Goal: Information Seeking & Learning: Learn about a topic

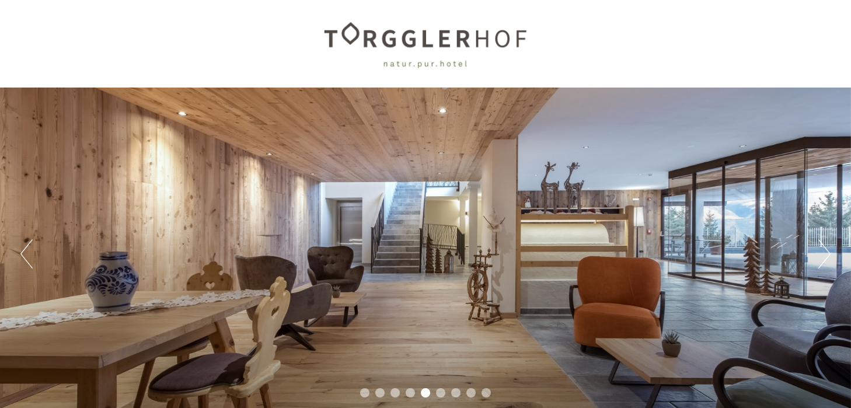
click at [832, 246] on div "Previous Next 1 2 3 4 5 6 7 8 9" at bounding box center [425, 254] width 851 height 332
click at [832, 248] on div "Previous Next 1 2 3 4 5 6 7 8 9" at bounding box center [425, 254] width 851 height 332
click at [824, 249] on button "Next" at bounding box center [825, 253] width 12 height 29
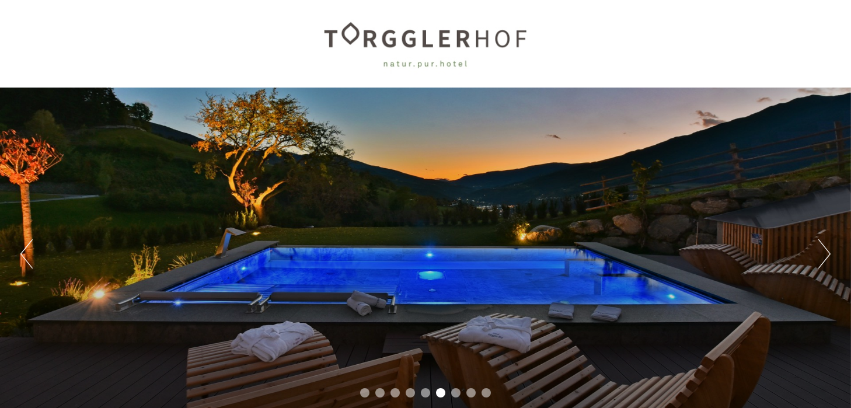
click at [824, 249] on button "Next" at bounding box center [825, 253] width 12 height 29
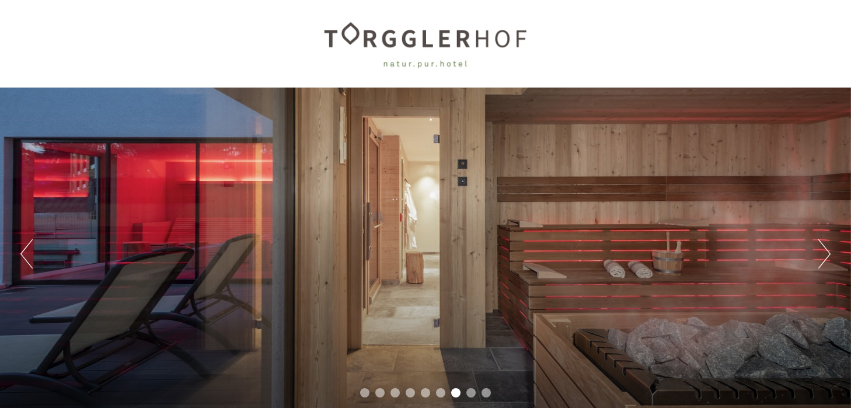
click at [824, 249] on button "Next" at bounding box center [825, 253] width 12 height 29
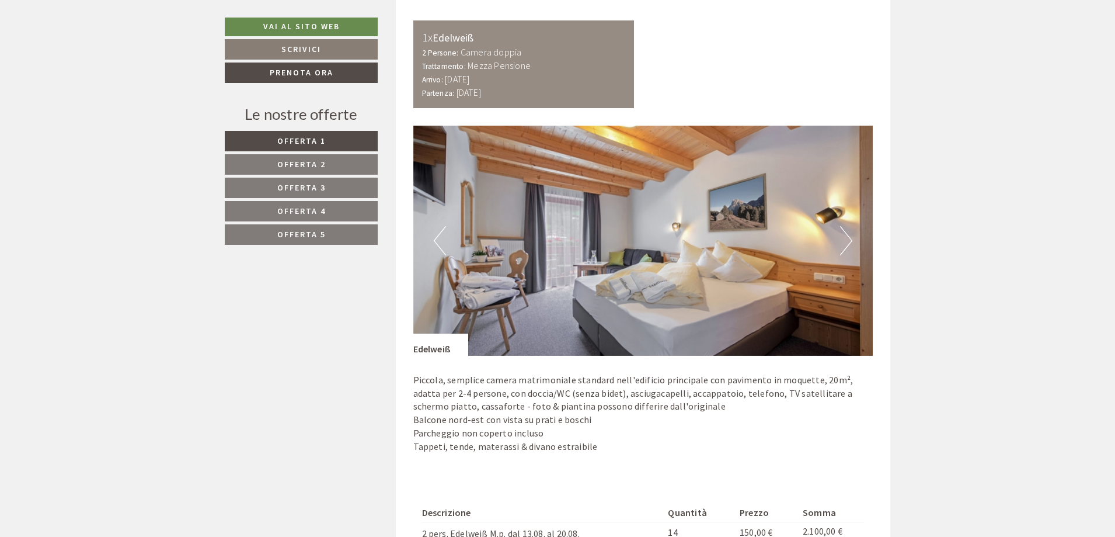
scroll to position [1635, 0]
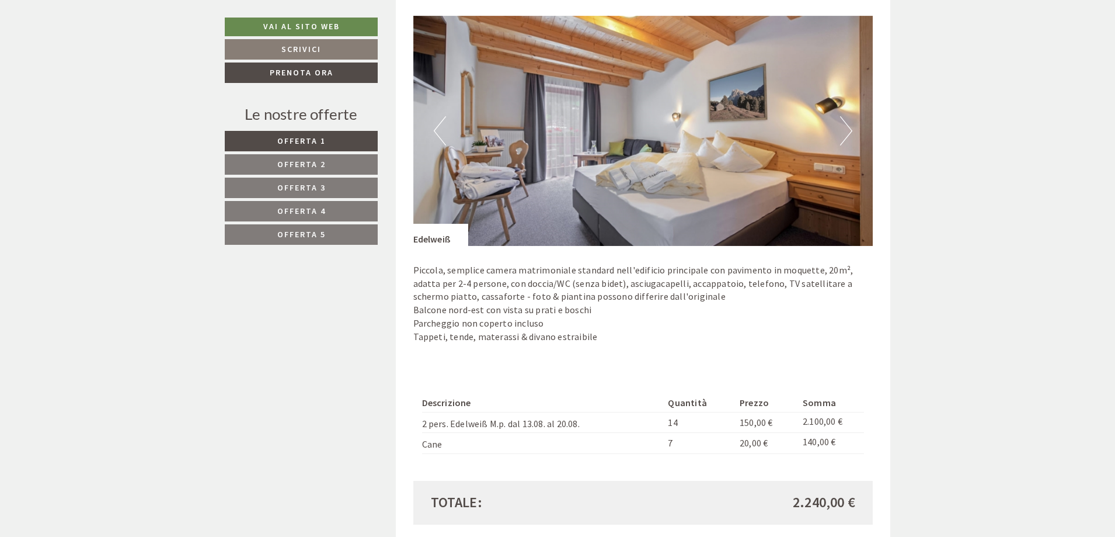
click at [847, 127] on button "Next" at bounding box center [846, 130] width 12 height 29
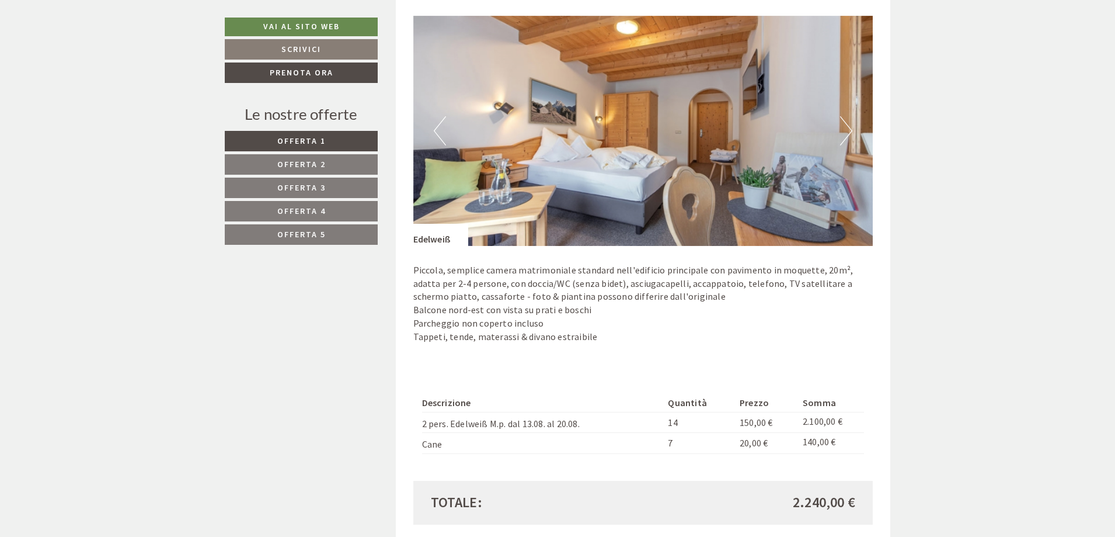
click at [847, 127] on button "Next" at bounding box center [846, 130] width 12 height 29
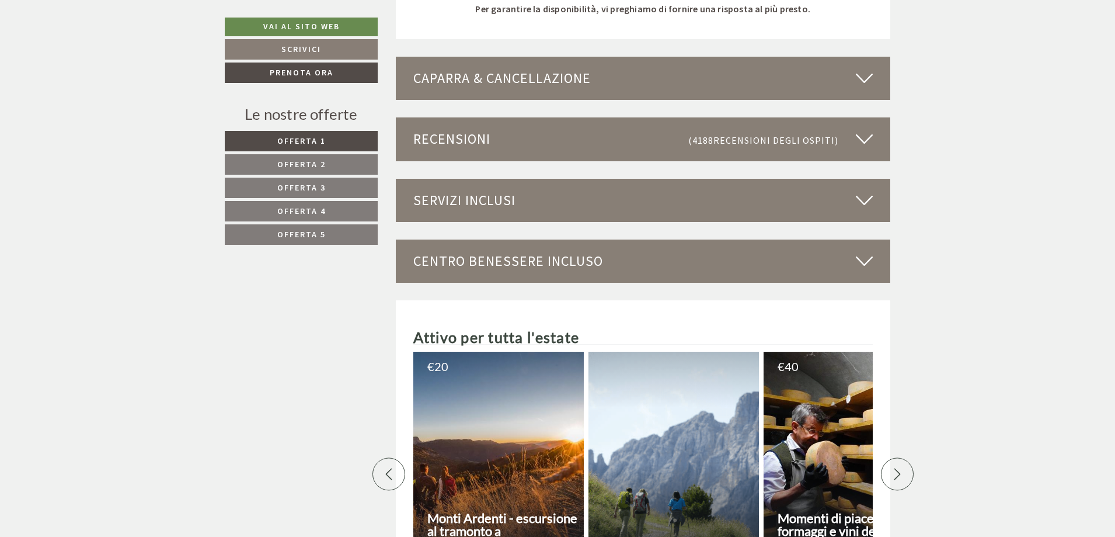
scroll to position [3246, 0]
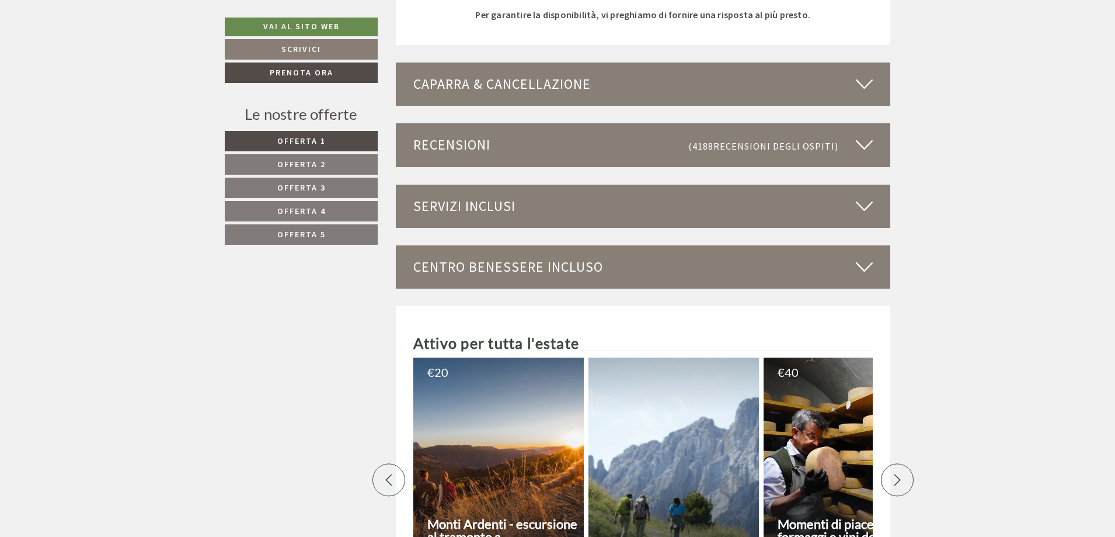
click at [520, 81] on div "Caparra & cancellazione" at bounding box center [643, 83] width 495 height 43
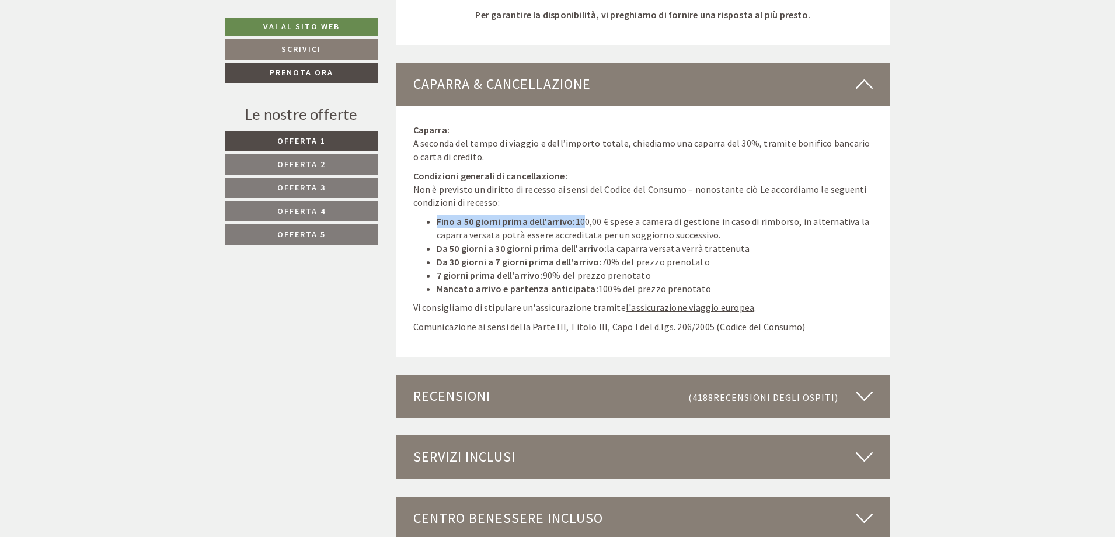
drag, startPoint x: 437, startPoint y: 223, endPoint x: 580, endPoint y: 226, distance: 143.1
click at [580, 226] on li "Fino a 50 giorni prima dell'arrivo: 100,00 € spese a camera di gestione in caso…" at bounding box center [655, 228] width 437 height 27
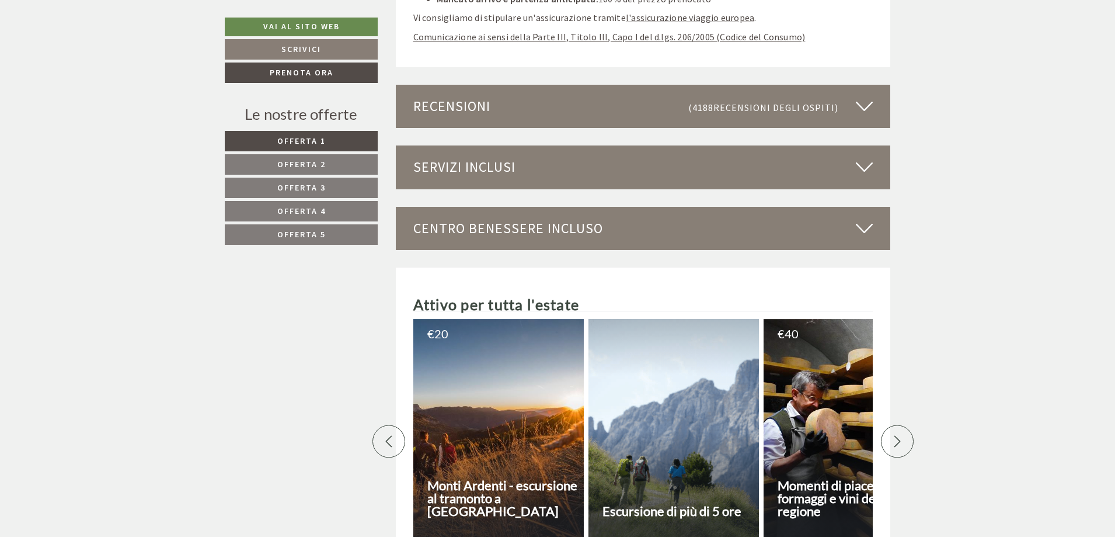
scroll to position [3538, 0]
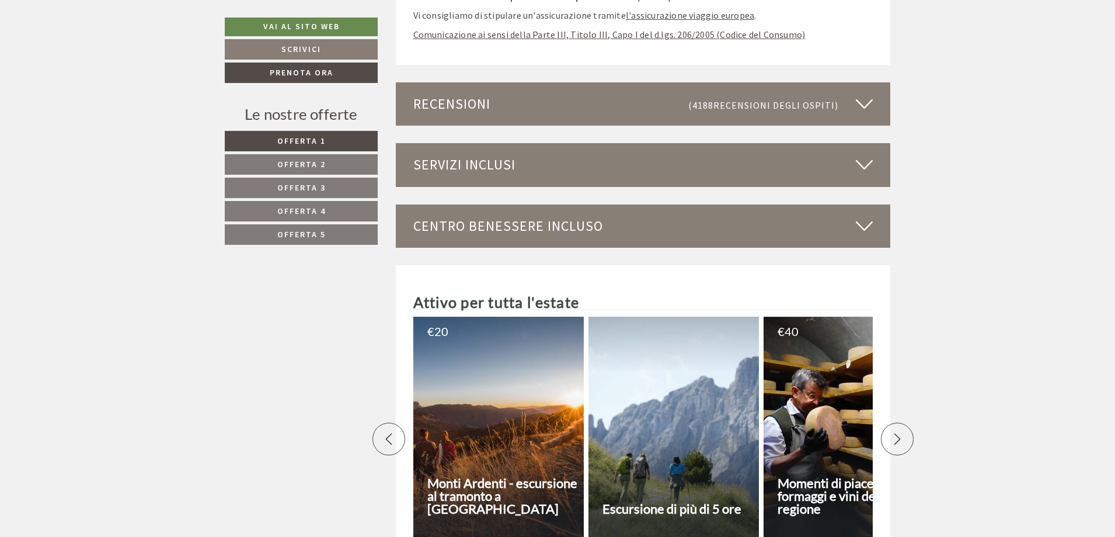
click at [655, 151] on div "Servizi inclusi" at bounding box center [643, 164] width 495 height 43
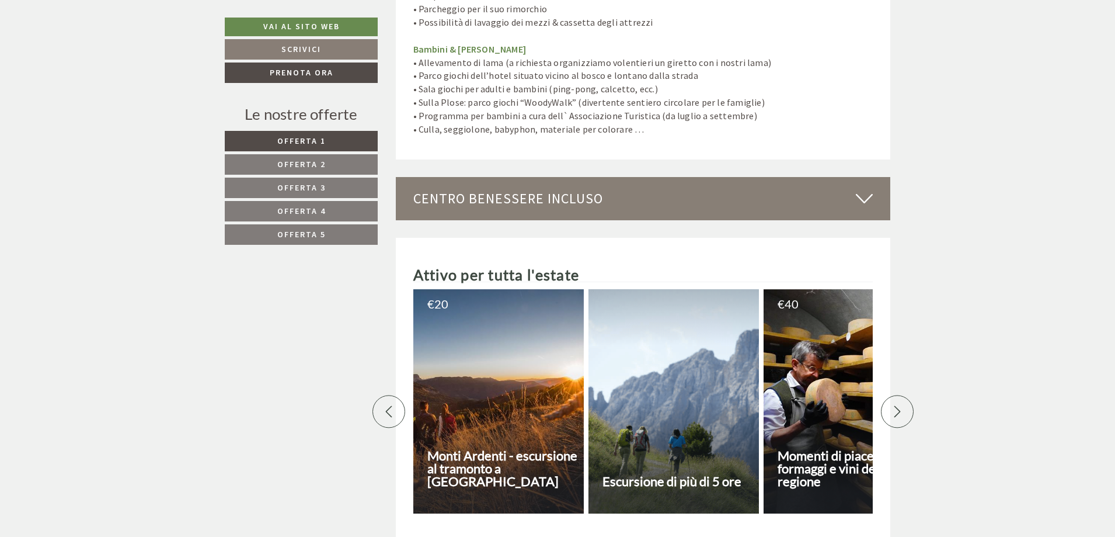
scroll to position [4706, 0]
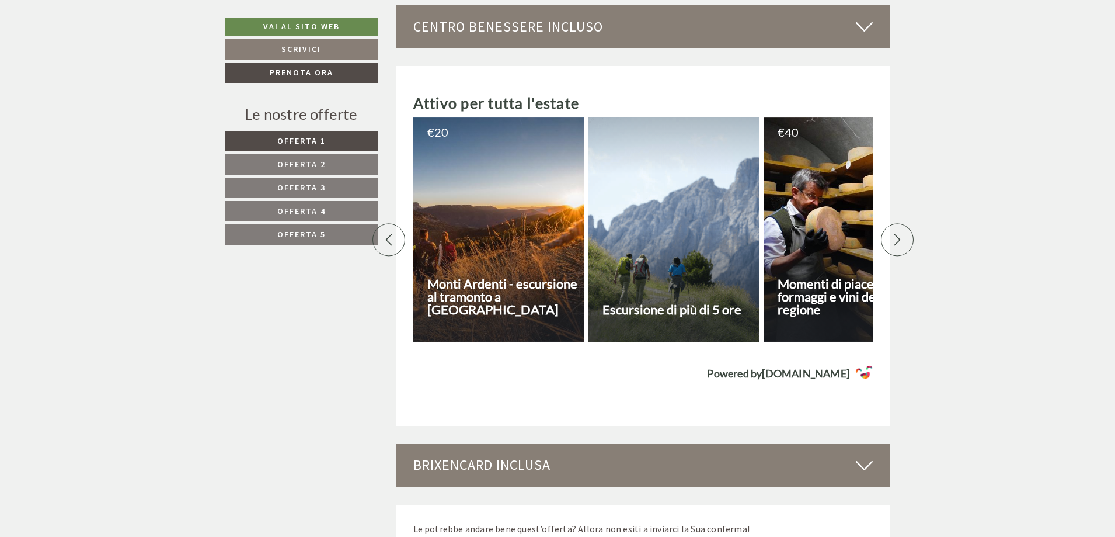
click at [545, 19] on div "Centro benessere incluso" at bounding box center [643, 26] width 495 height 43
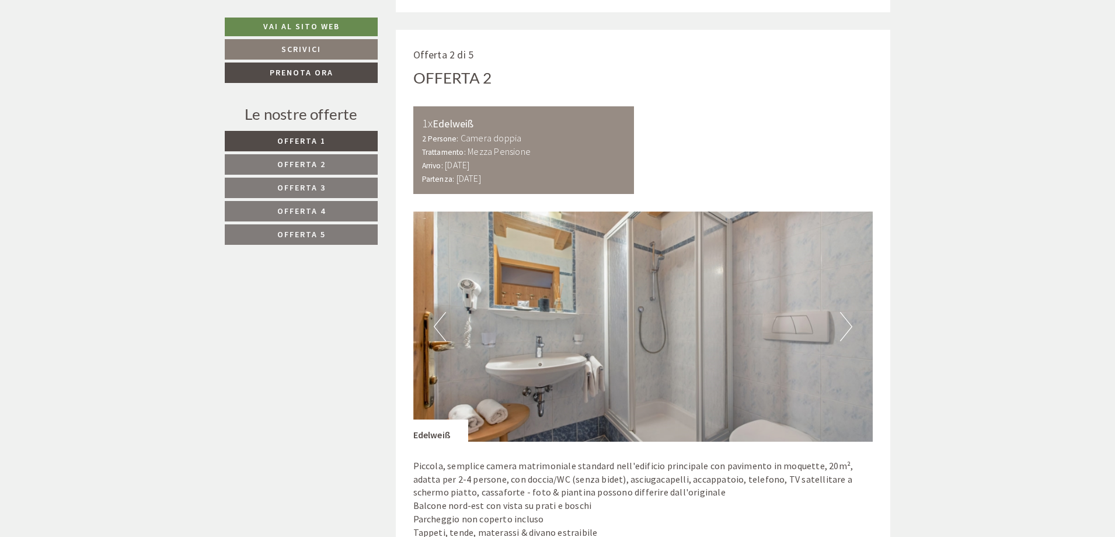
scroll to position [1434, 0]
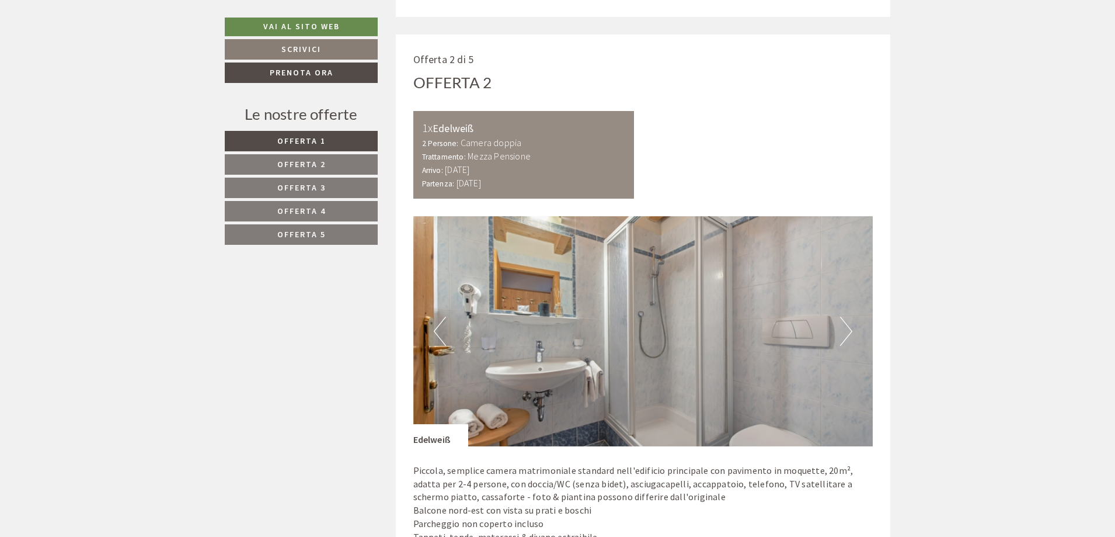
click at [332, 236] on link "Offerta 5" at bounding box center [301, 234] width 153 height 20
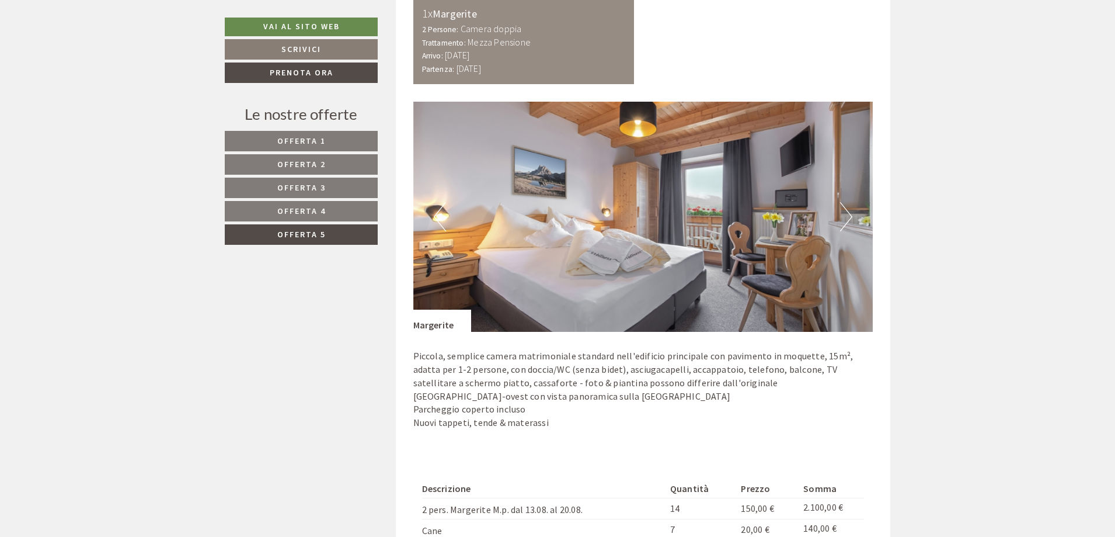
scroll to position [870, 0]
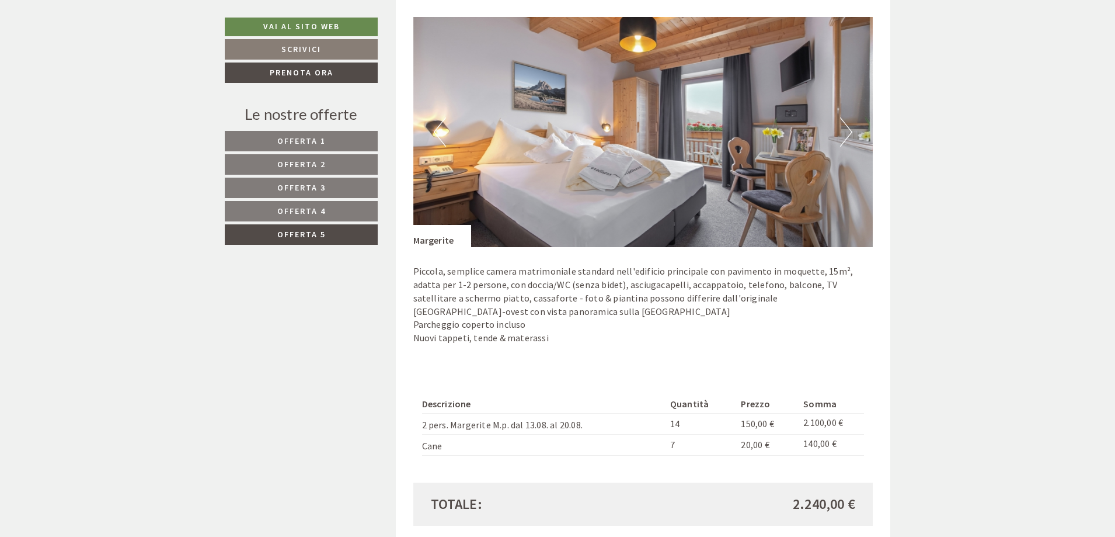
click at [291, 203] on link "Offerta 4" at bounding box center [301, 211] width 153 height 20
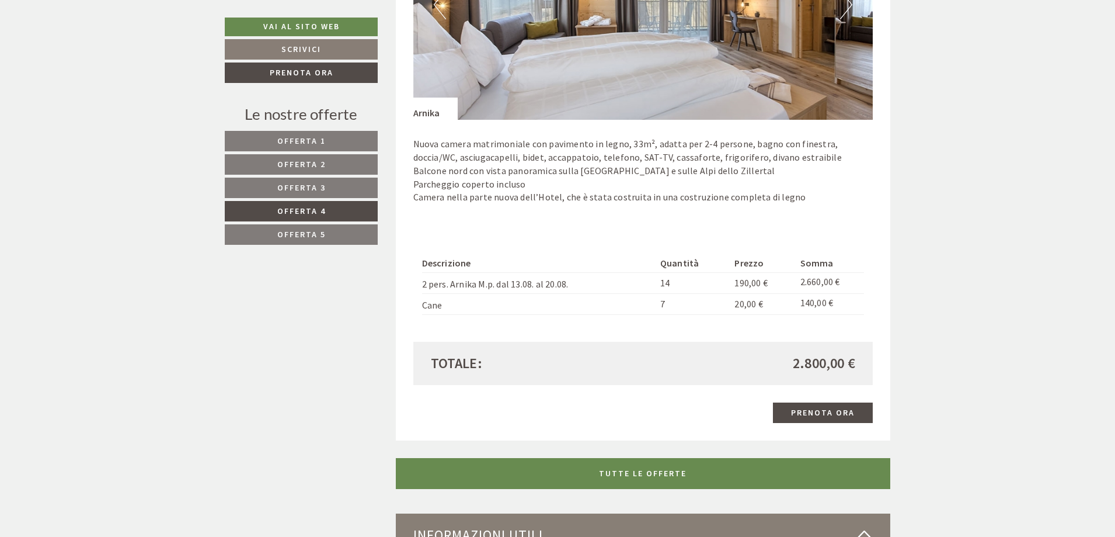
scroll to position [1162, 0]
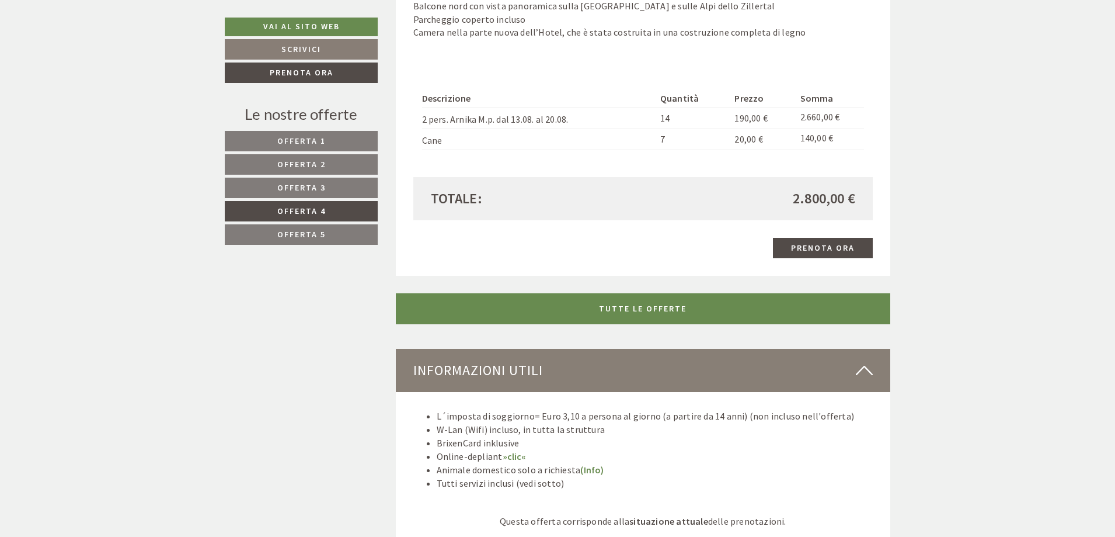
click at [322, 189] on span "Offerta 3" at bounding box center [301, 187] width 48 height 11
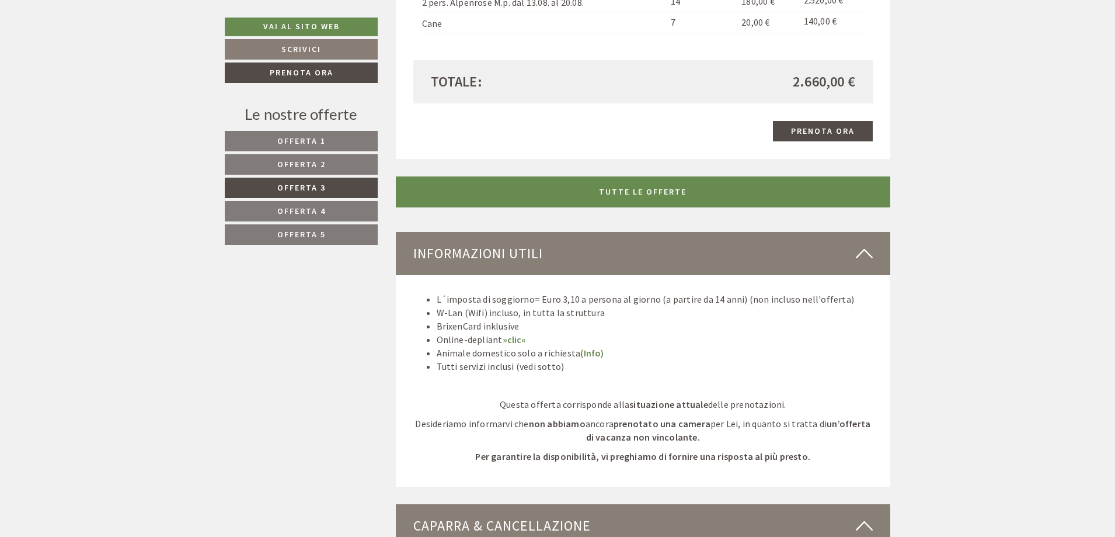
click at [292, 162] on span "Offerta 2" at bounding box center [301, 164] width 48 height 11
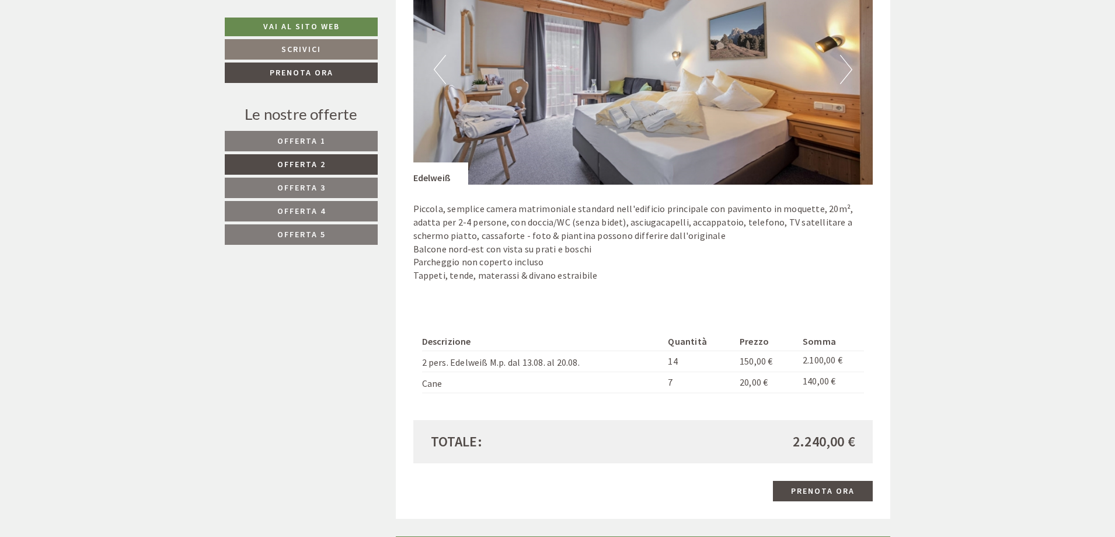
scroll to position [1104, 0]
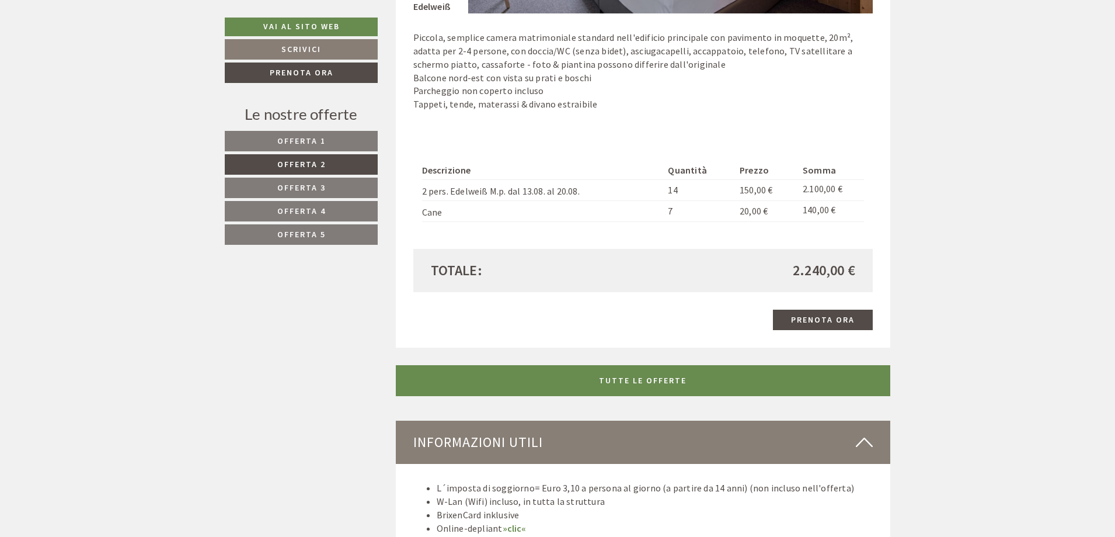
click at [342, 138] on link "Offerta 1" at bounding box center [301, 141] width 153 height 20
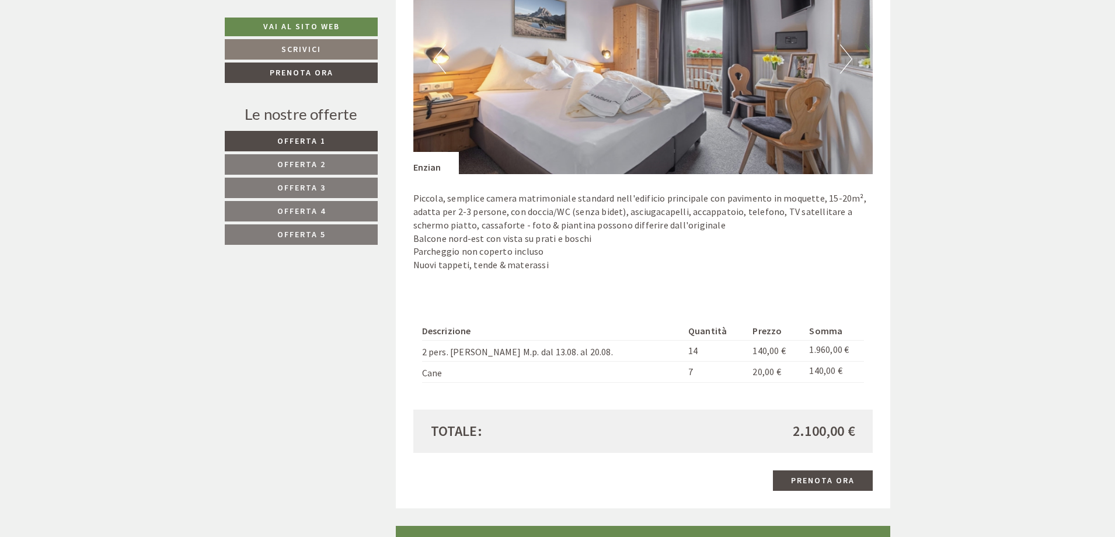
scroll to position [1046, 0]
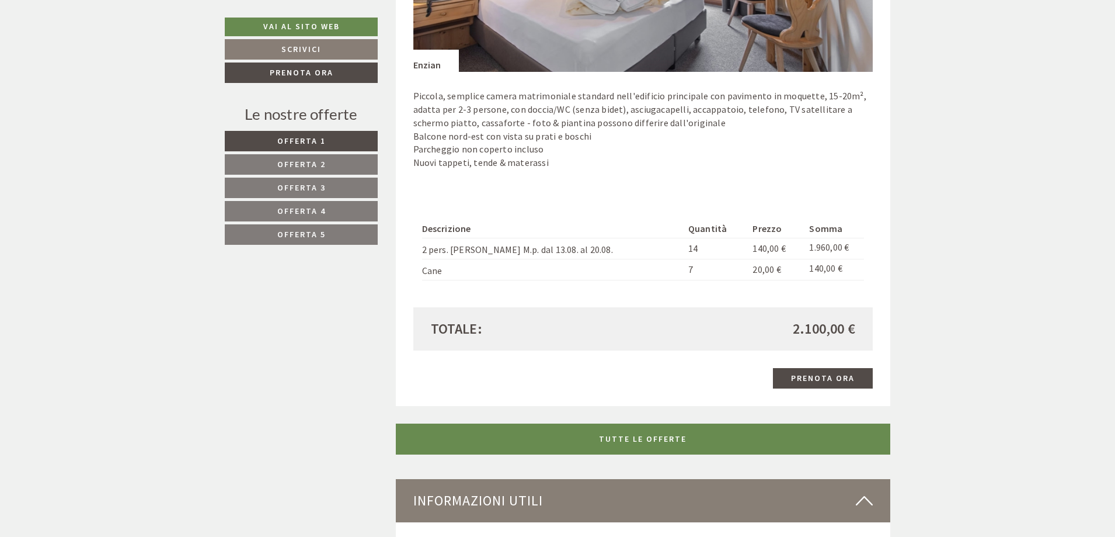
click at [294, 229] on span "Offerta 5" at bounding box center [301, 234] width 48 height 11
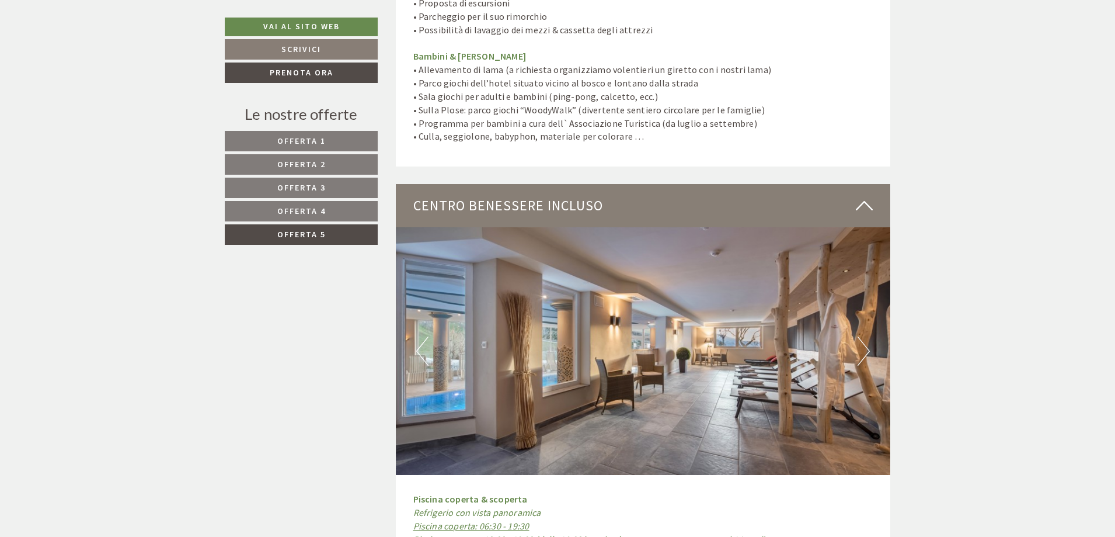
scroll to position [3008, 0]
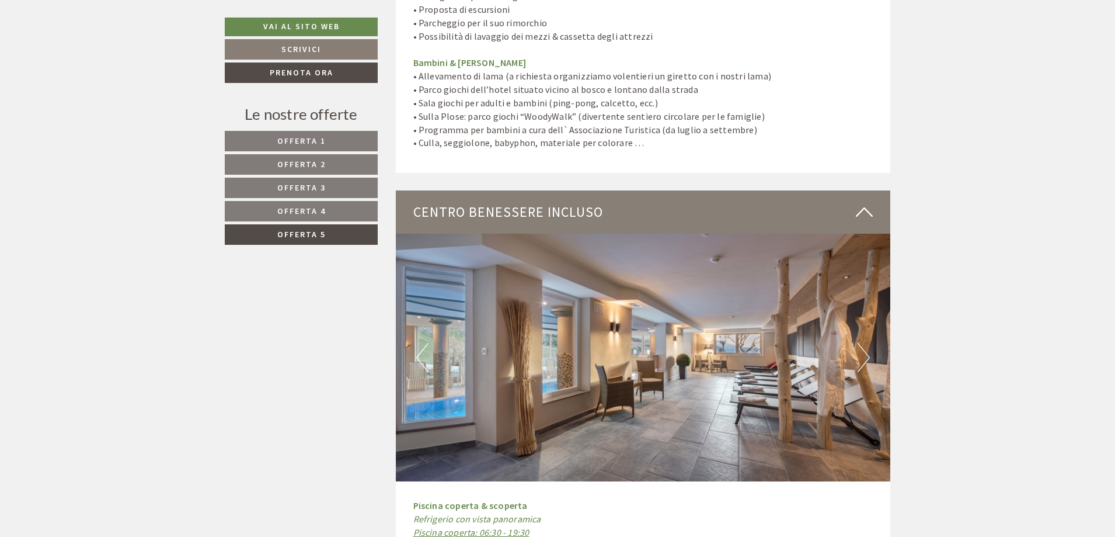
click at [419, 346] on button "Previous" at bounding box center [422, 357] width 12 height 29
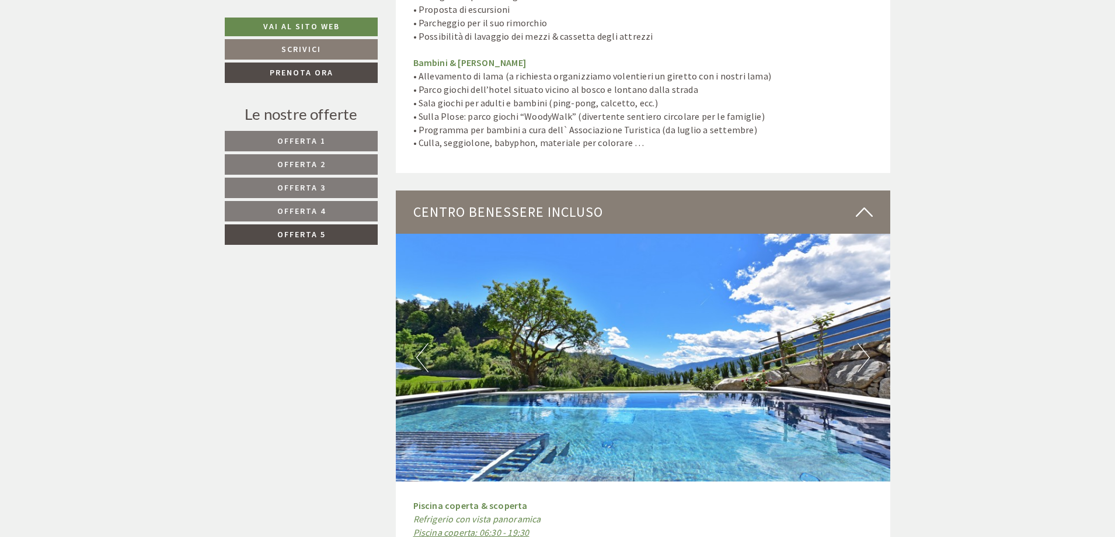
click at [860, 344] on button "Next" at bounding box center [864, 357] width 12 height 29
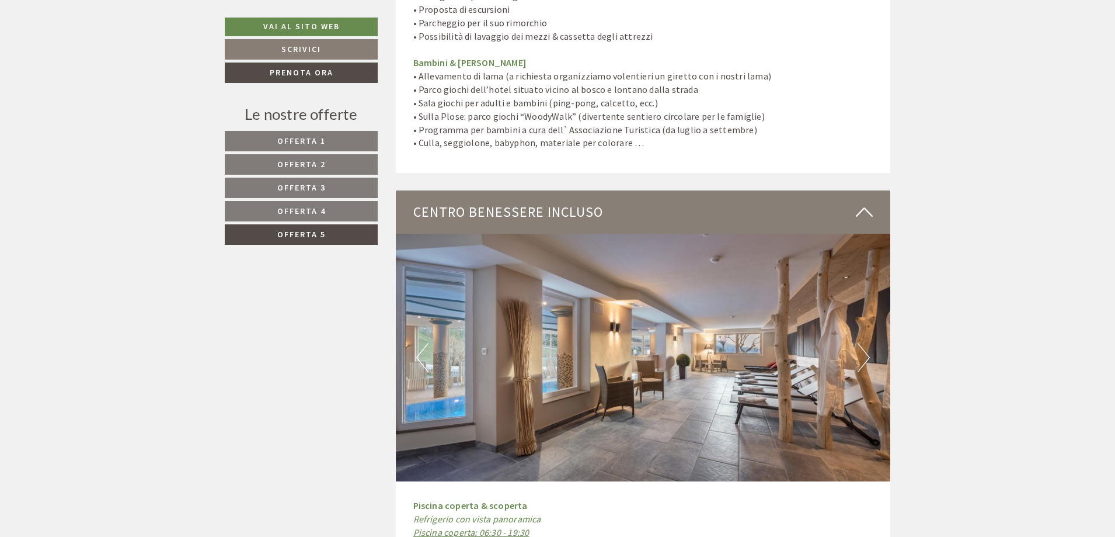
click at [860, 344] on button "Next" at bounding box center [864, 357] width 12 height 29
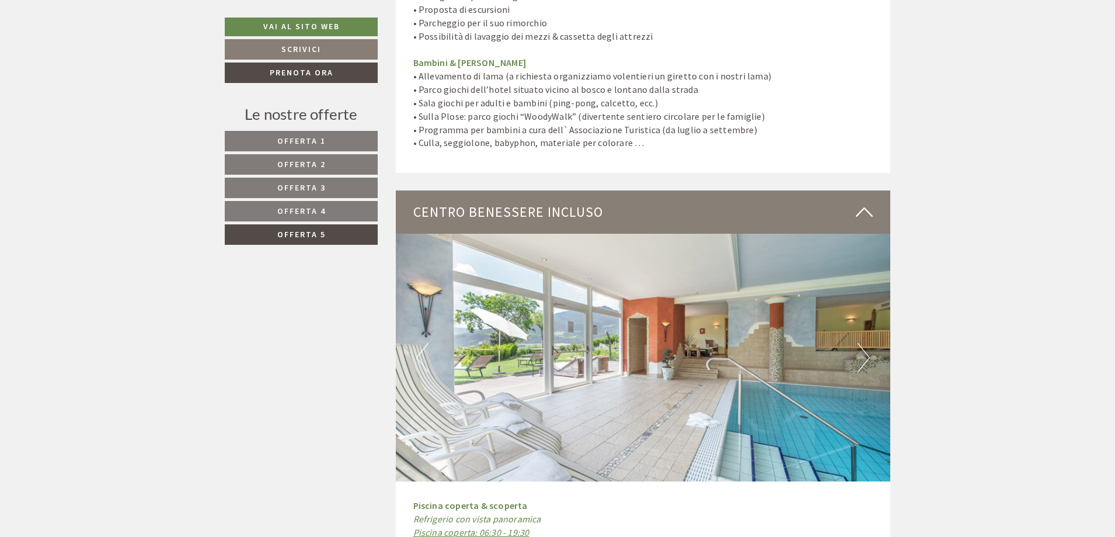
click at [860, 344] on button "Next" at bounding box center [864, 357] width 12 height 29
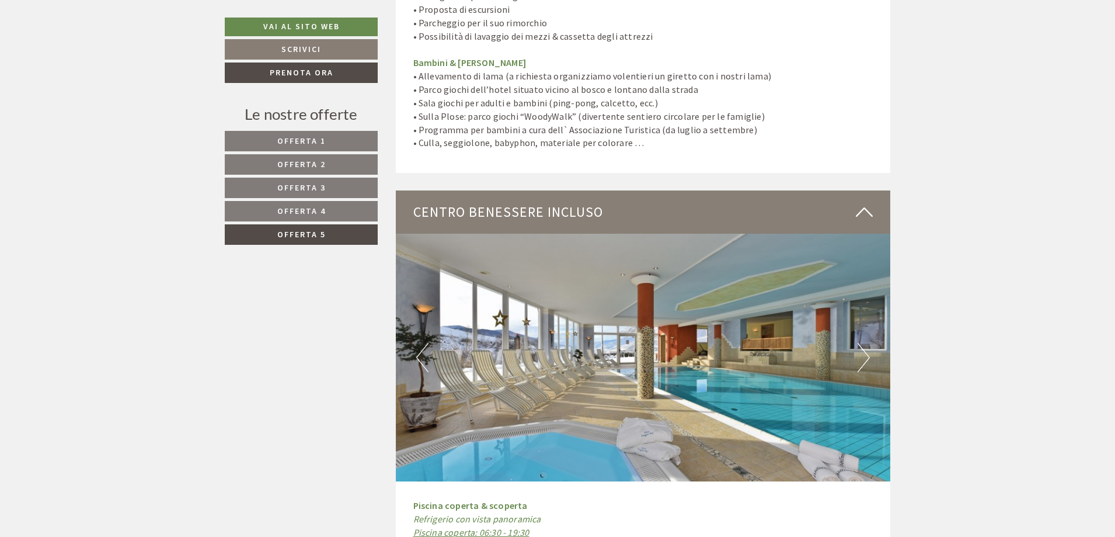
click at [860, 344] on button "Next" at bounding box center [864, 357] width 12 height 29
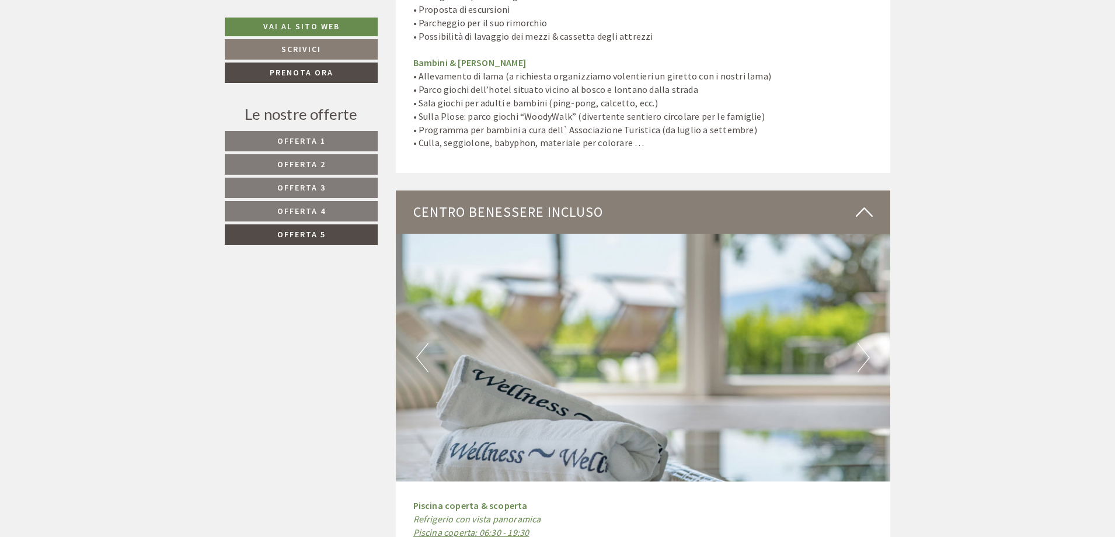
click at [860, 344] on button "Next" at bounding box center [864, 357] width 12 height 29
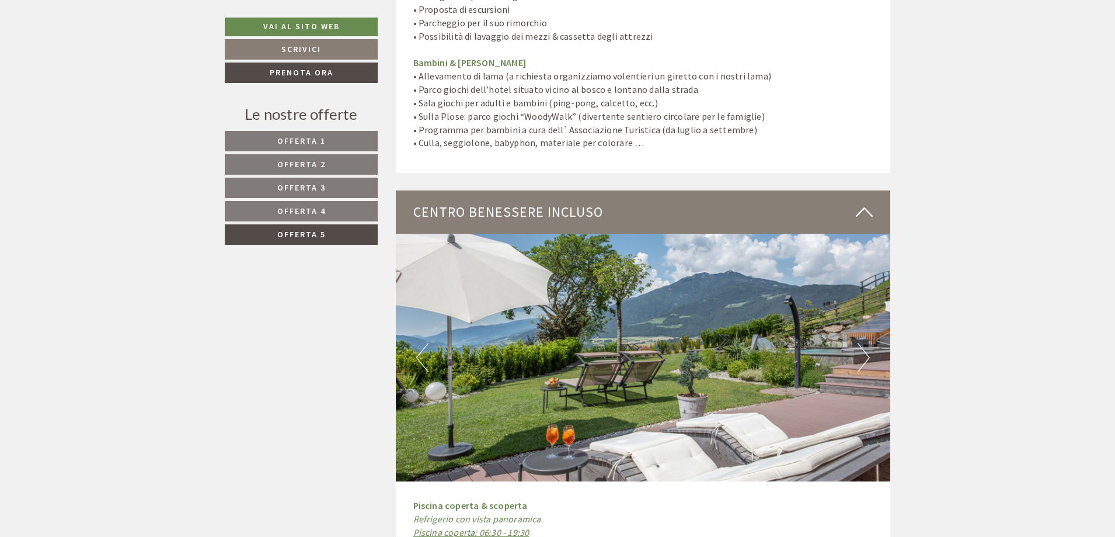
click at [860, 344] on button "Next" at bounding box center [864, 357] width 12 height 29
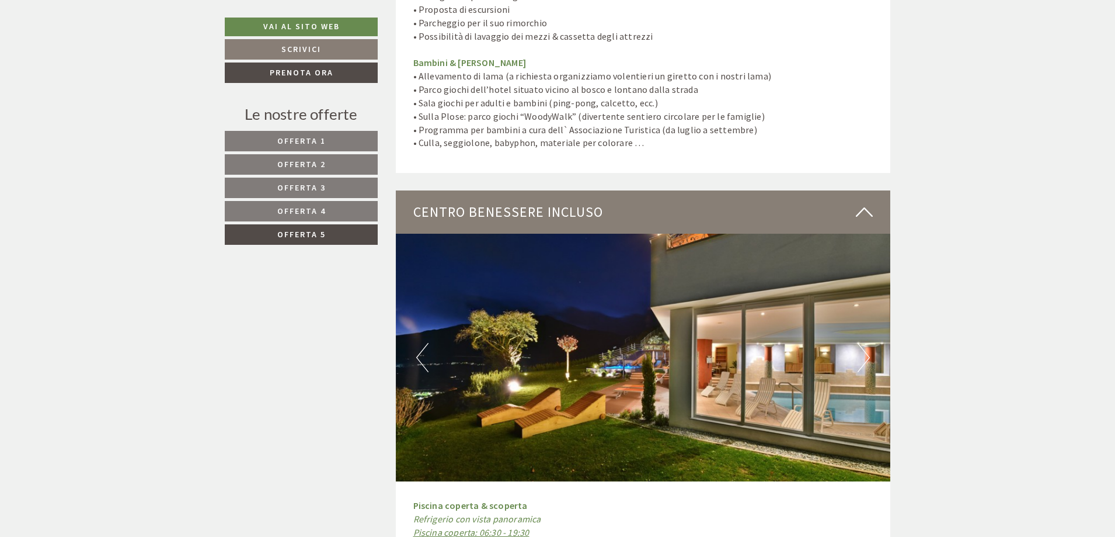
click at [860, 344] on button "Next" at bounding box center [864, 357] width 12 height 29
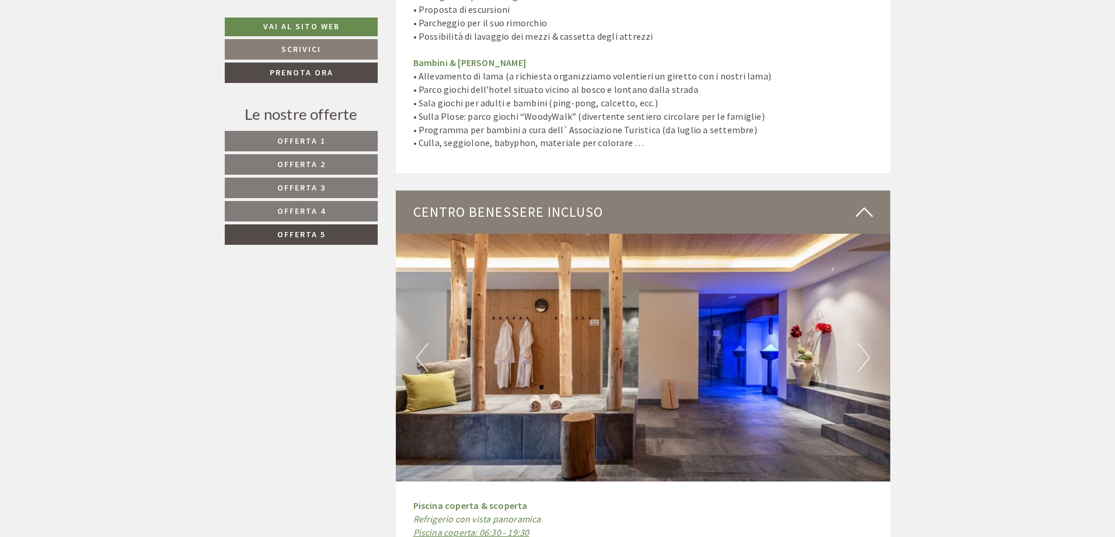
click at [860, 344] on button "Next" at bounding box center [864, 357] width 12 height 29
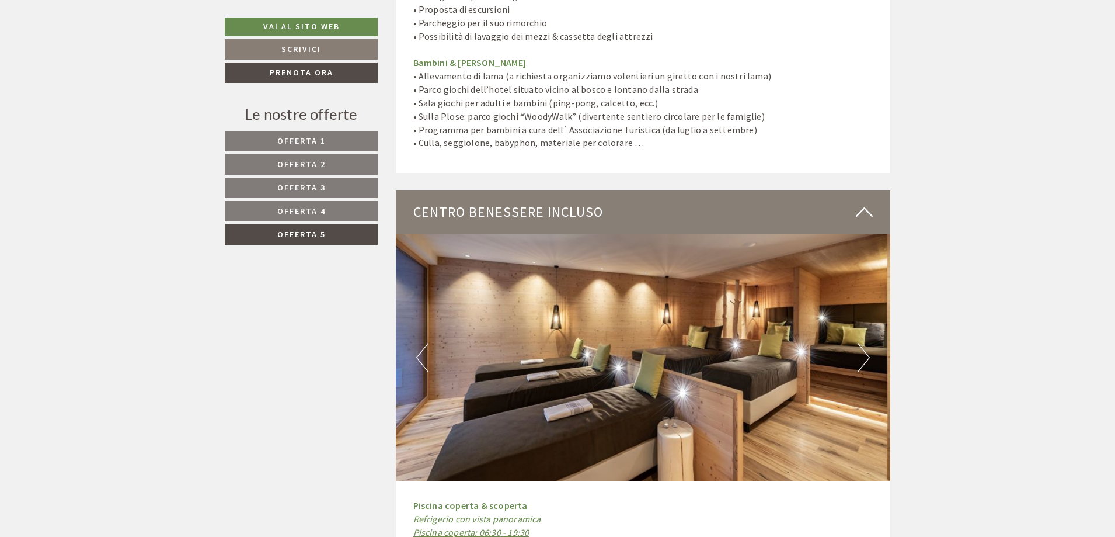
click at [860, 344] on button "Next" at bounding box center [864, 357] width 12 height 29
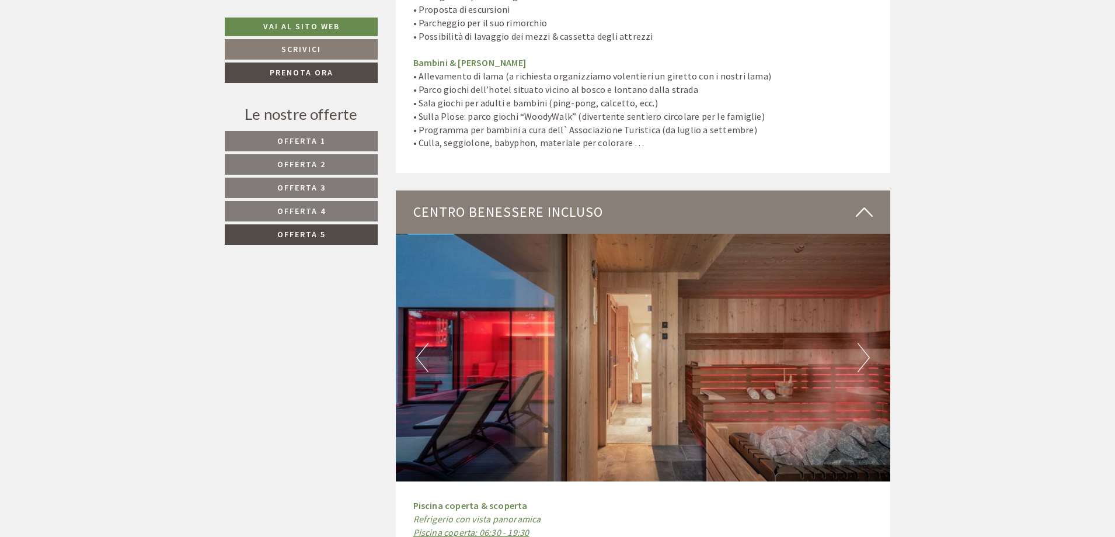
click at [860, 344] on button "Next" at bounding box center [864, 357] width 12 height 29
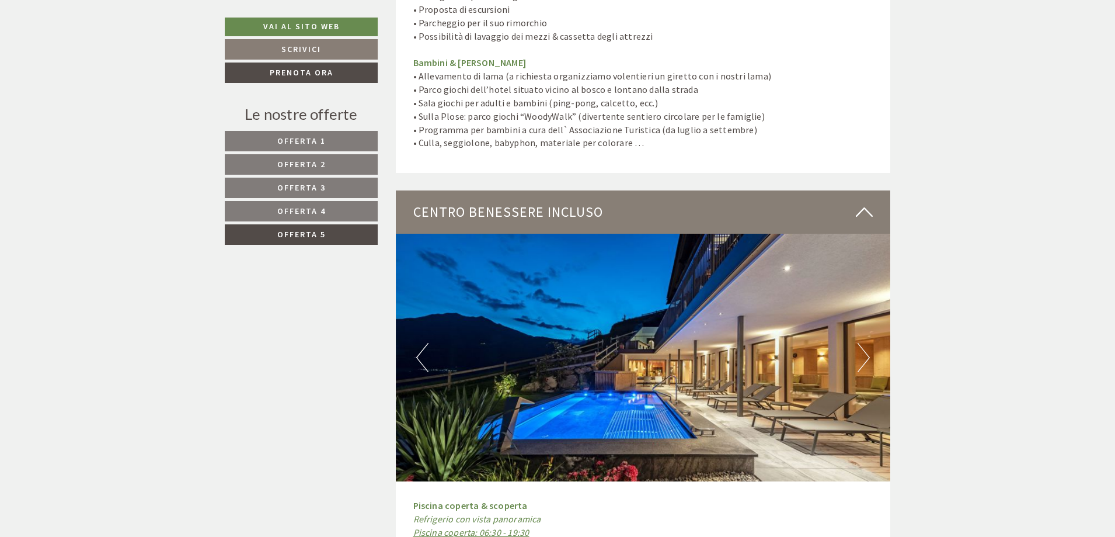
click at [860, 344] on button "Next" at bounding box center [864, 357] width 12 height 29
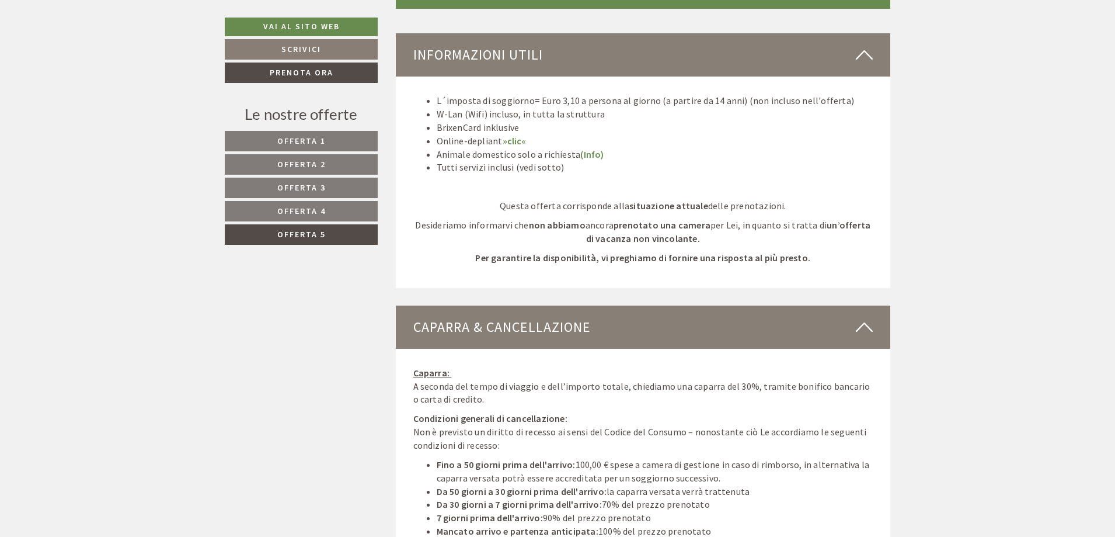
scroll to position [1490, 0]
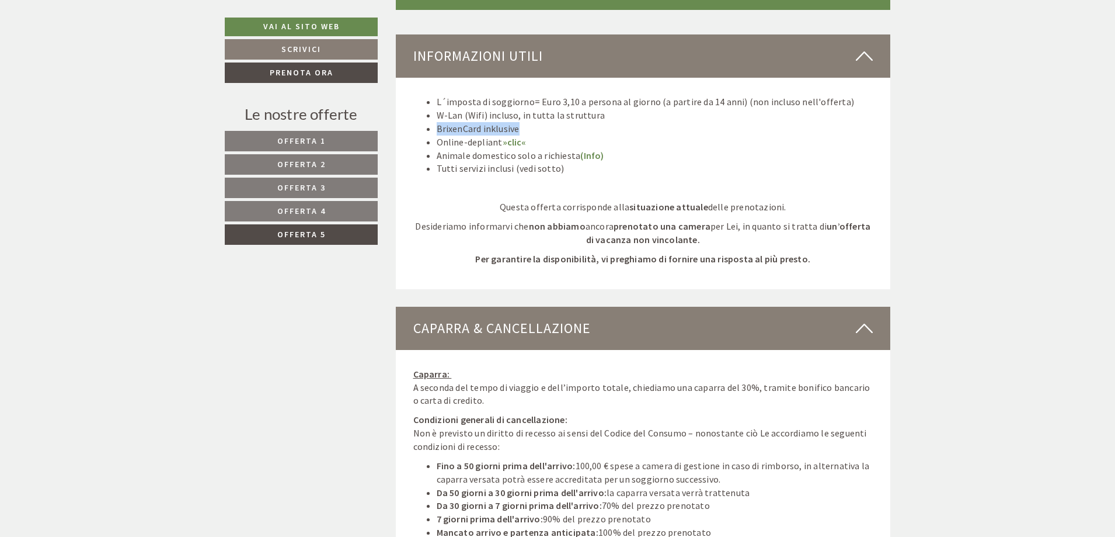
drag, startPoint x: 522, startPoint y: 129, endPoint x: 418, endPoint y: 123, distance: 104.1
click at [418, 123] on ul "L´imposta di soggiorno= Euro 3,10 a persona al giorno (a partire da 14 anni) (n…" at bounding box center [643, 135] width 460 height 80
click at [590, 156] on link "(Info)" at bounding box center [591, 155] width 23 height 12
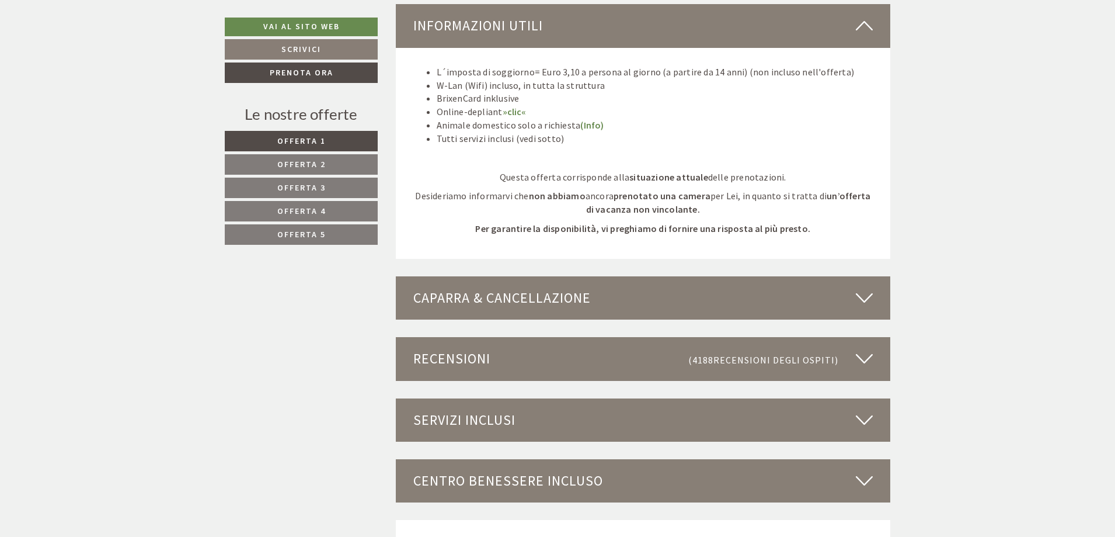
scroll to position [2983, 0]
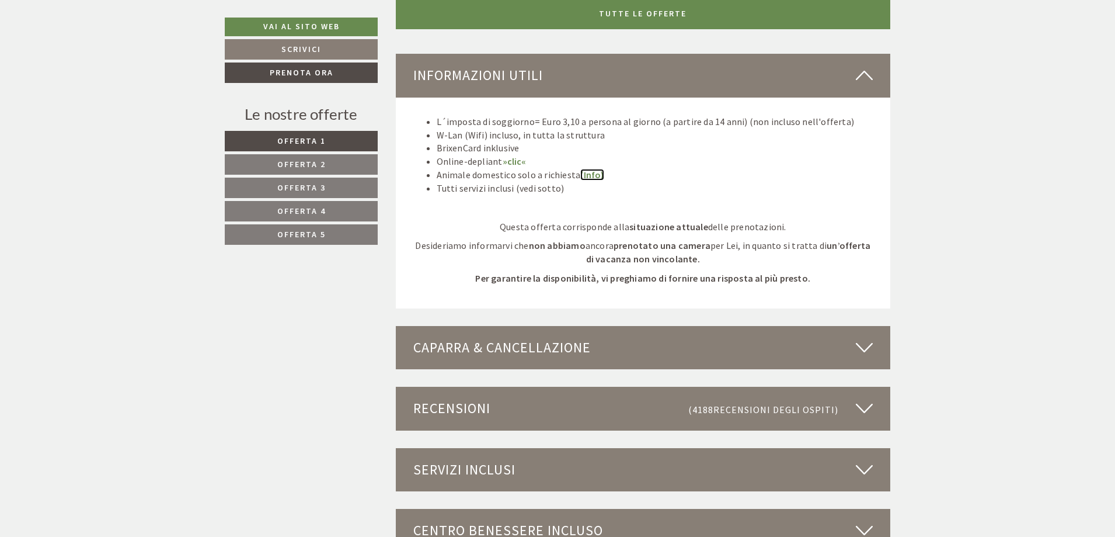
click at [587, 178] on link "(Info)" at bounding box center [591, 175] width 23 height 12
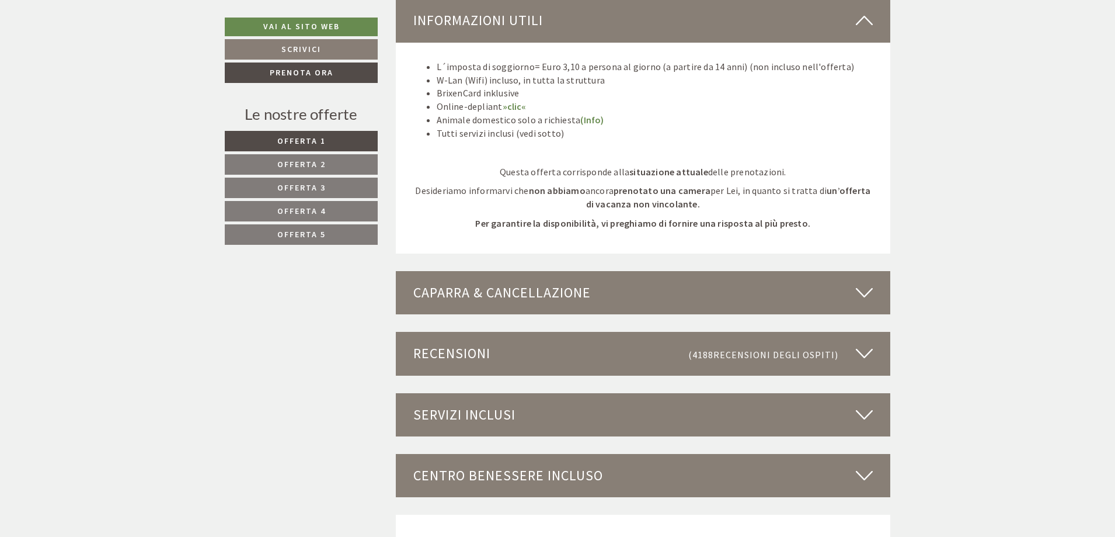
scroll to position [3022, 0]
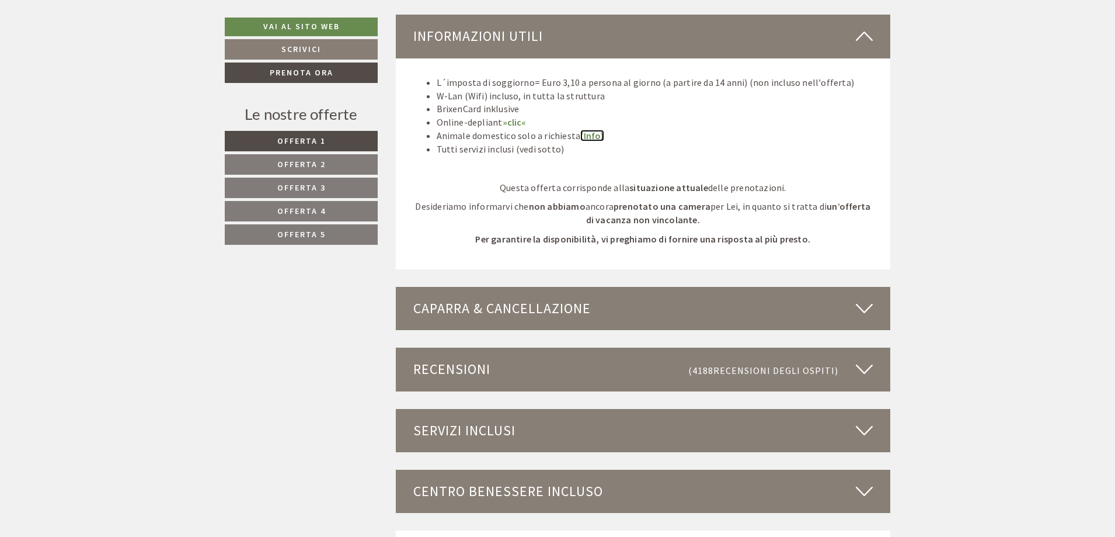
click at [591, 133] on link "(Info)" at bounding box center [591, 136] width 23 height 12
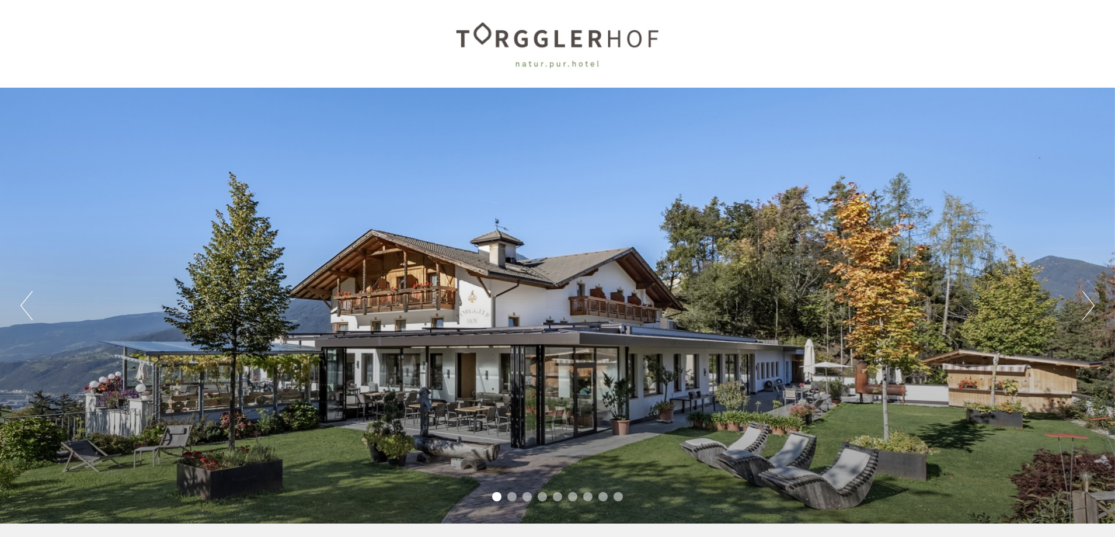
click at [702, 316] on div "Previous Next 1 2 3 4 5 6 7 8 9" at bounding box center [557, 306] width 1115 height 436
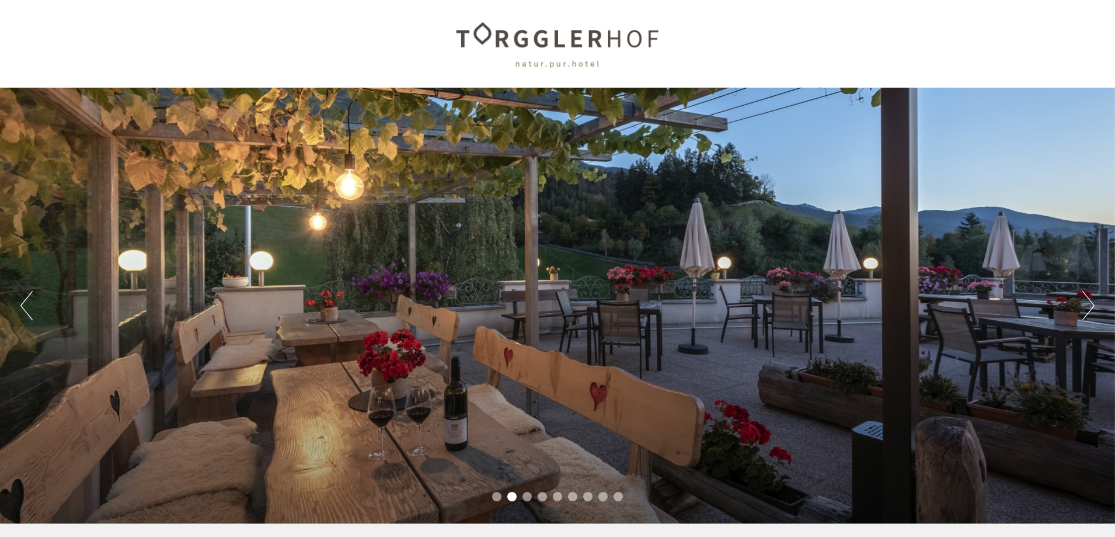
click at [1094, 301] on button "Next" at bounding box center [1088, 305] width 12 height 29
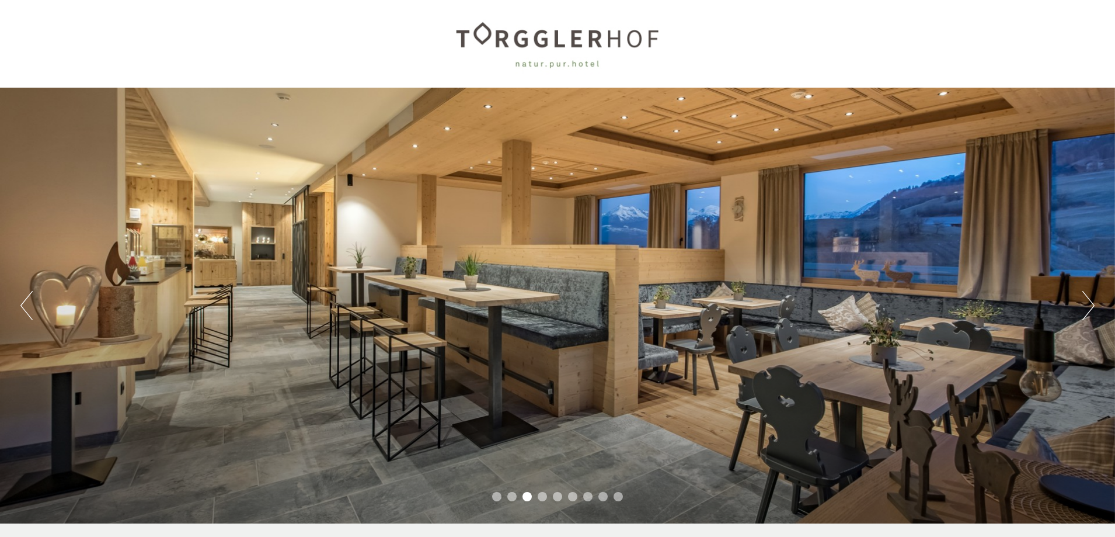
click at [1094, 301] on button "Next" at bounding box center [1088, 305] width 12 height 29
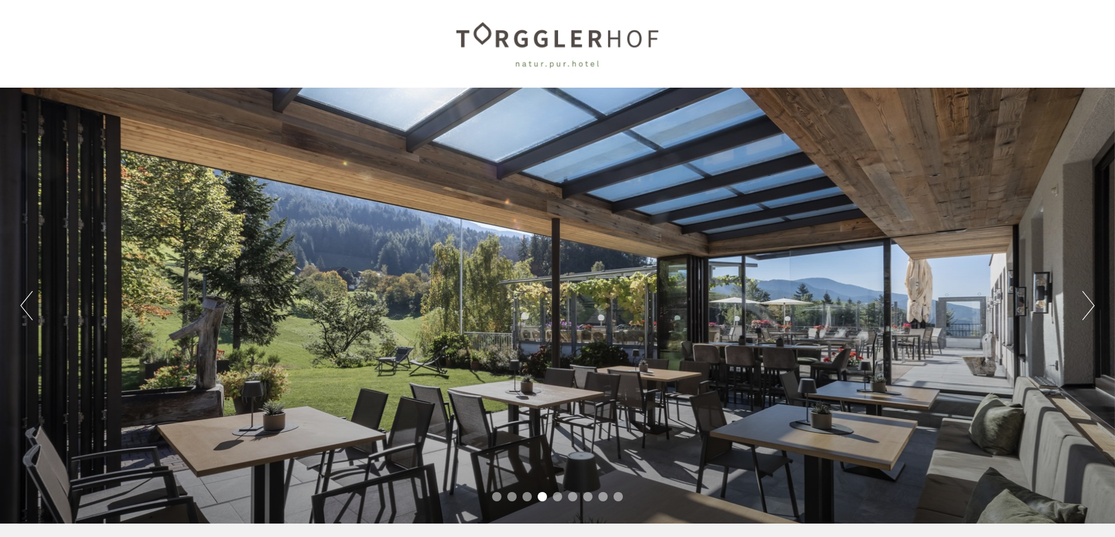
click at [1093, 301] on button "Next" at bounding box center [1088, 305] width 12 height 29
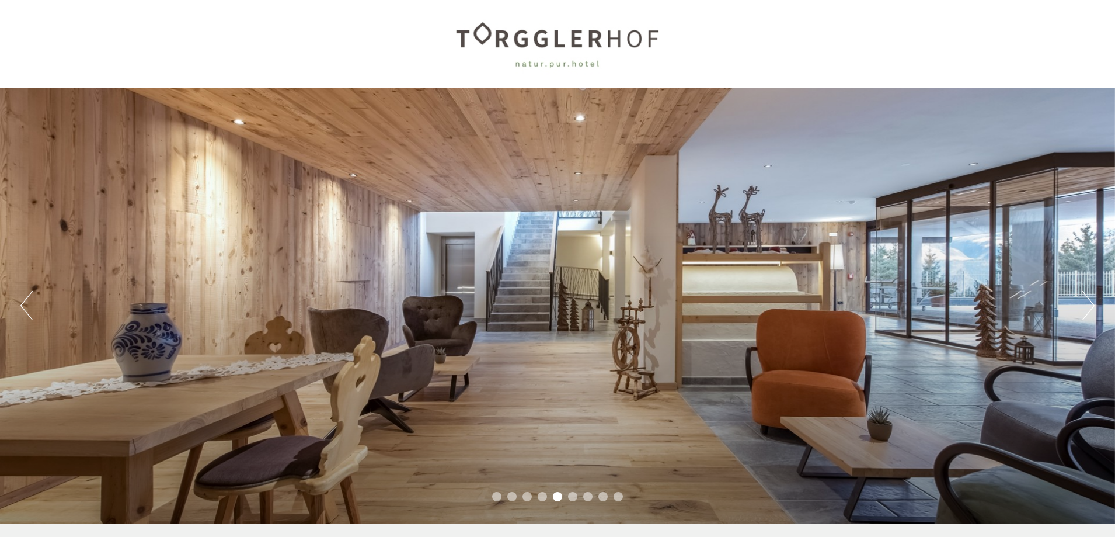
click at [1093, 301] on button "Next" at bounding box center [1088, 305] width 12 height 29
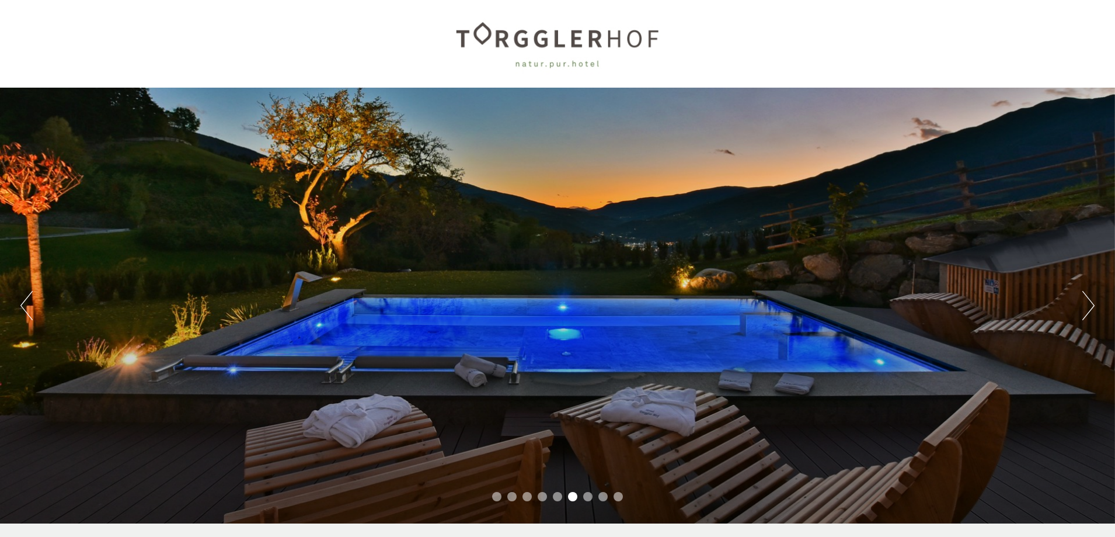
click at [1093, 301] on button "Next" at bounding box center [1088, 305] width 12 height 29
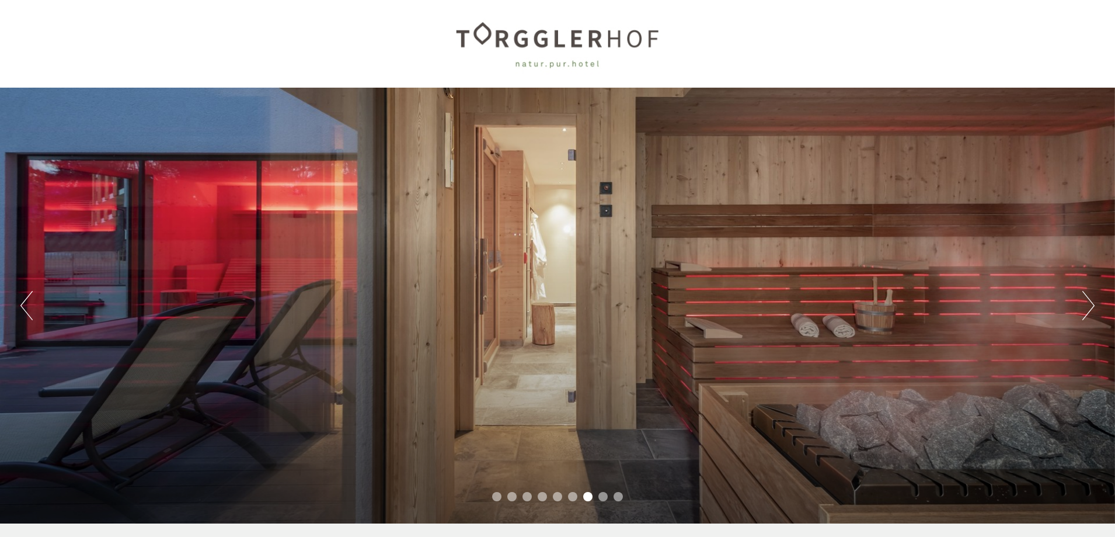
click at [1093, 301] on button "Next" at bounding box center [1088, 305] width 12 height 29
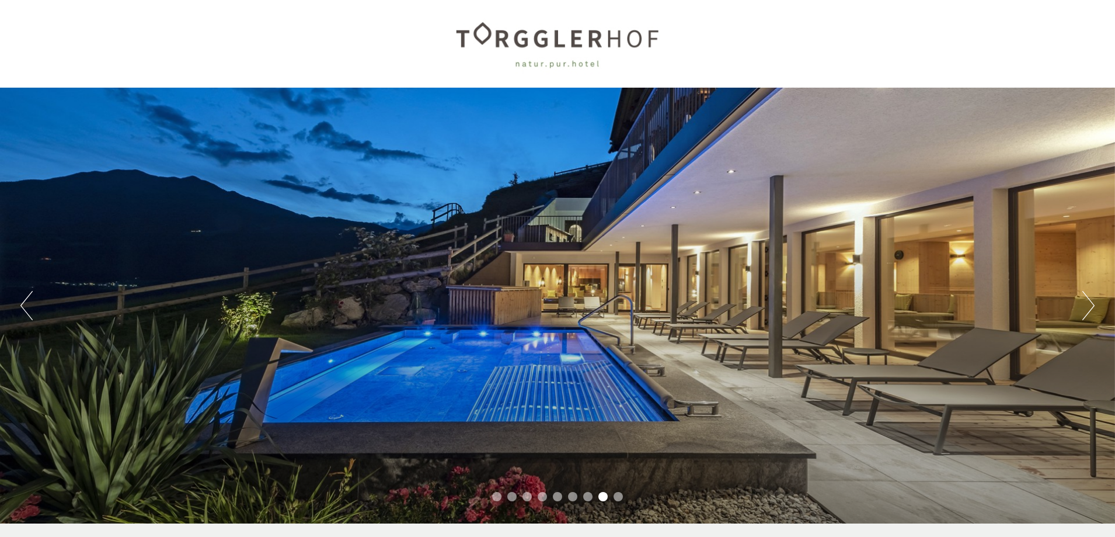
click at [1093, 301] on button "Next" at bounding box center [1088, 305] width 12 height 29
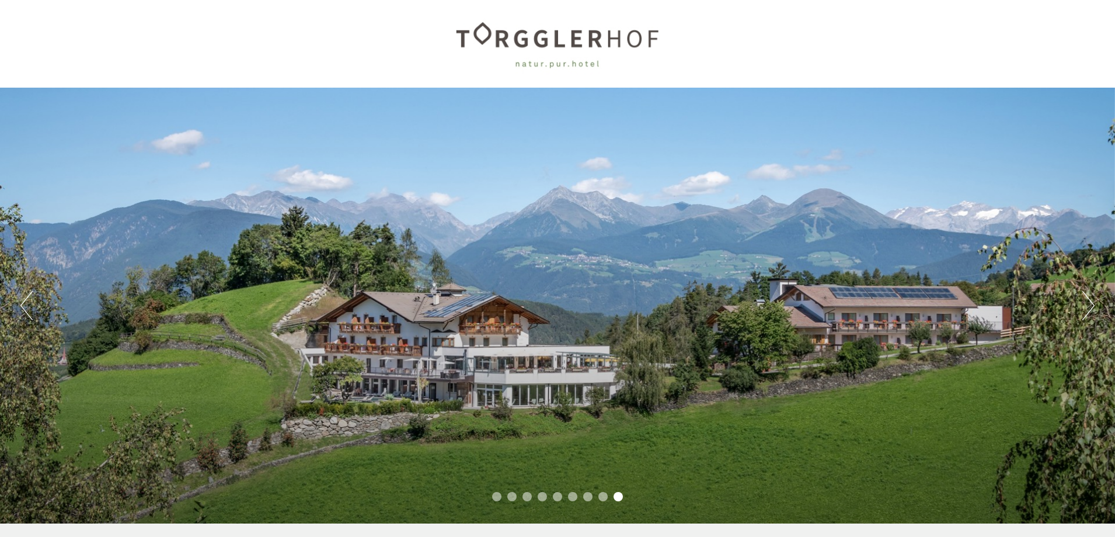
click at [1093, 301] on button "Next" at bounding box center [1088, 305] width 12 height 29
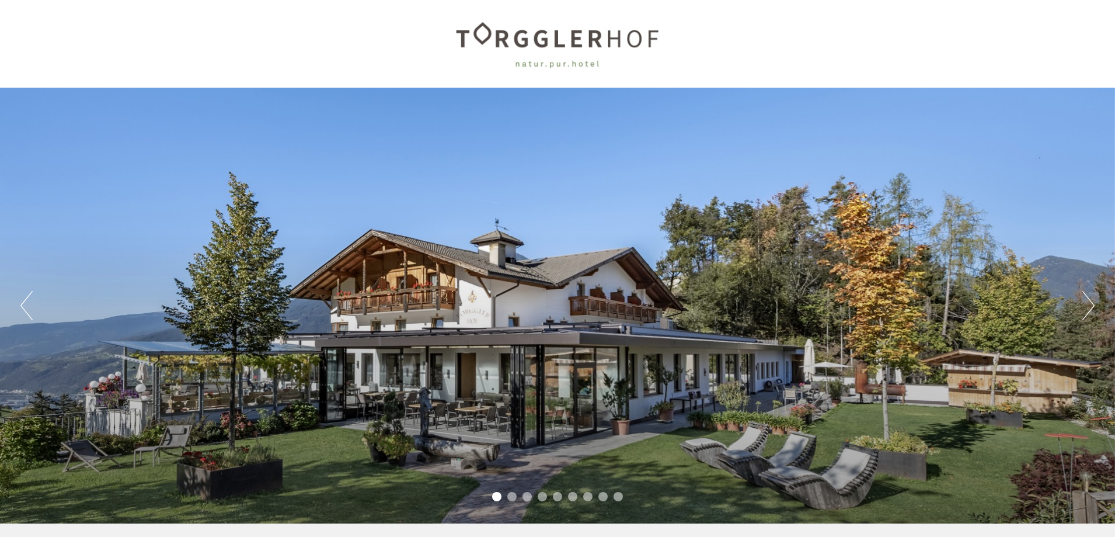
click at [1091, 301] on button "Next" at bounding box center [1088, 305] width 12 height 29
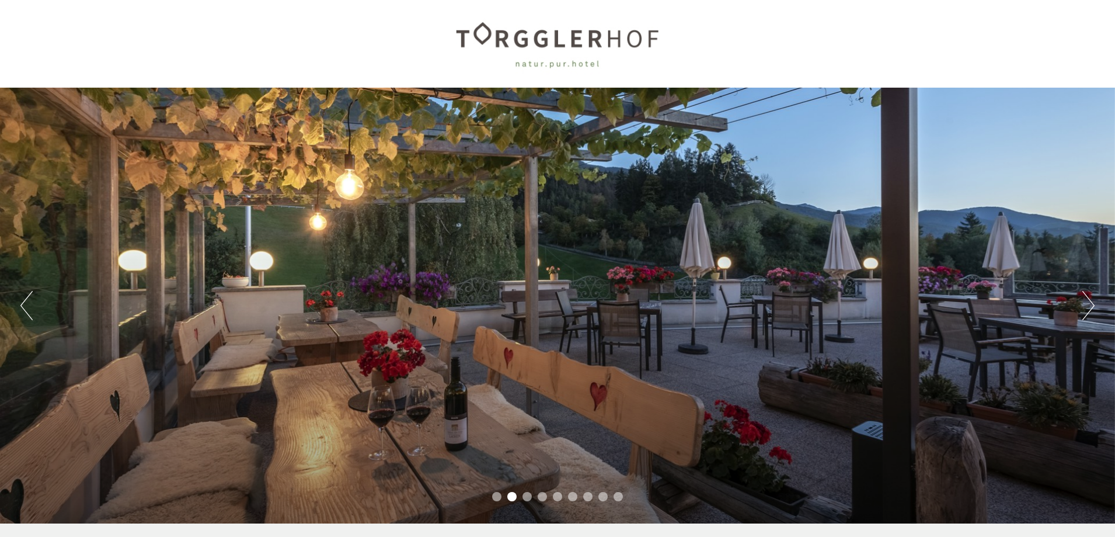
click at [1091, 301] on button "Next" at bounding box center [1088, 305] width 12 height 29
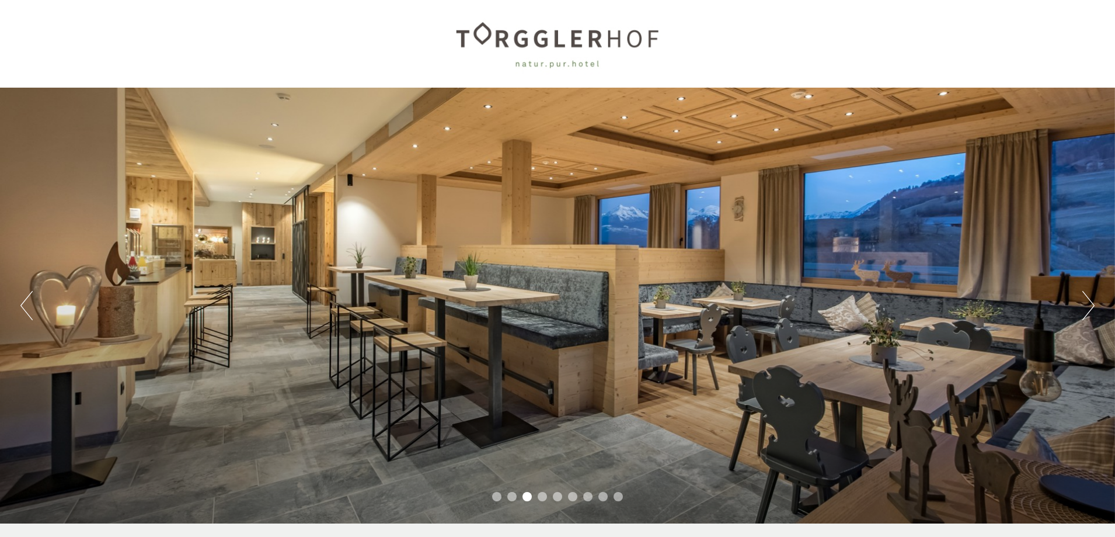
click at [1091, 301] on button "Next" at bounding box center [1088, 305] width 12 height 29
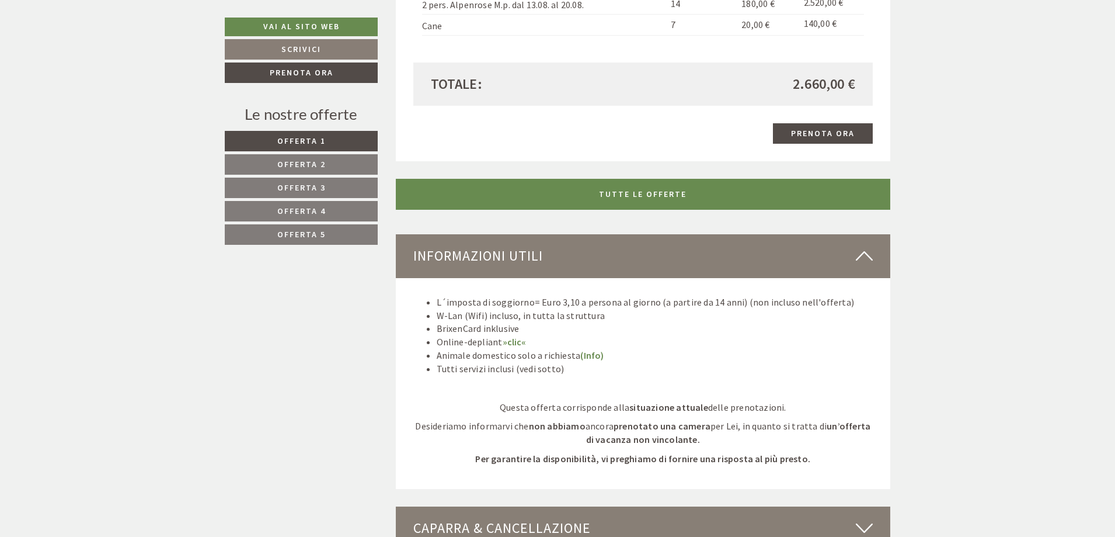
scroll to position [2919, 0]
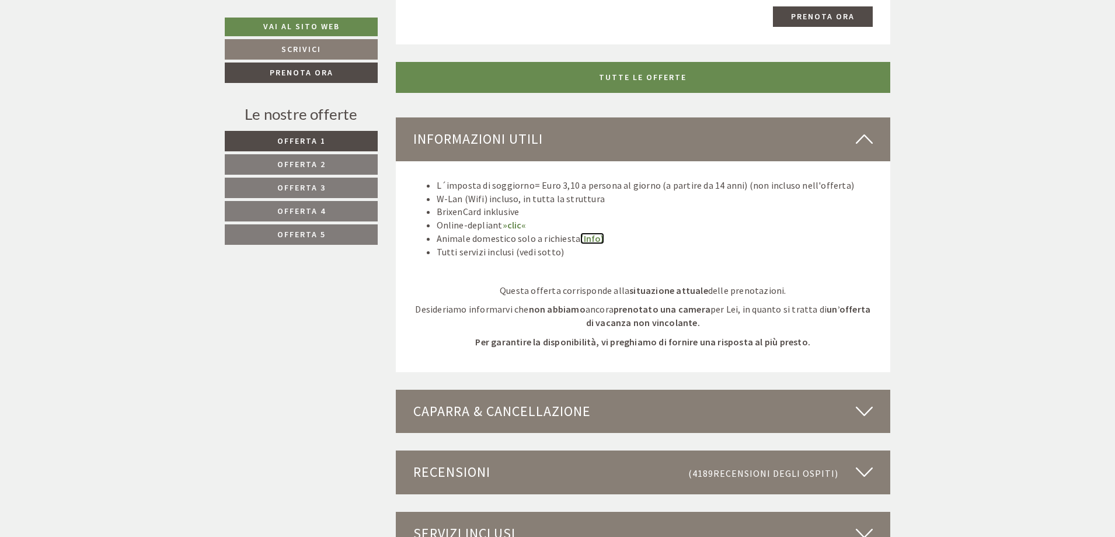
click at [586, 236] on link "(Info)" at bounding box center [591, 238] width 23 height 12
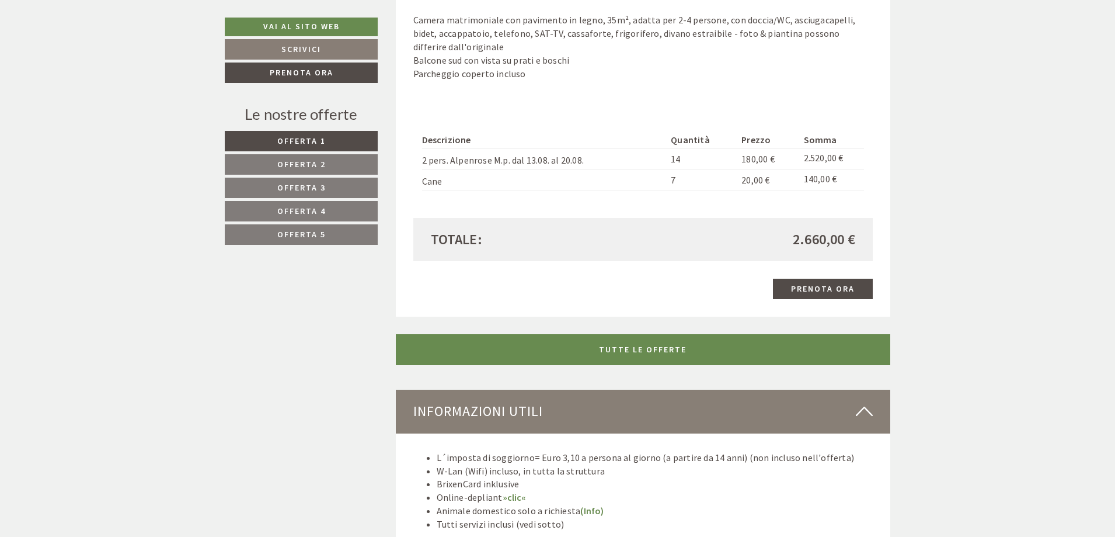
scroll to position [2467, 0]
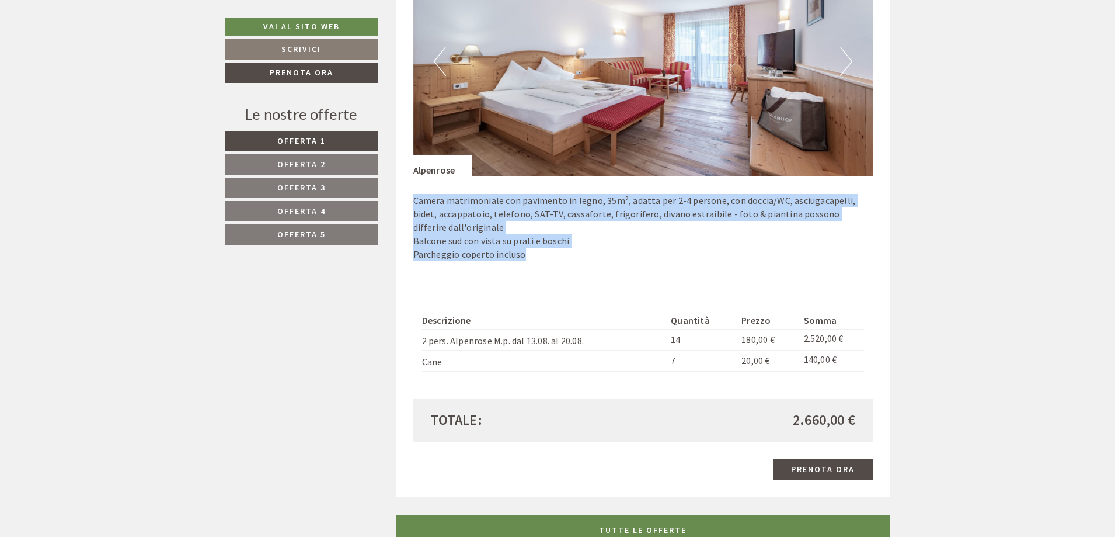
drag, startPoint x: 1108, startPoint y: 285, endPoint x: 1120, endPoint y: 247, distance: 39.9
click at [1115, 231] on html "Previous Next 1 2 3 4 5 6 7 8 9 Buongiorno Imbalzano! Grazie di cuore per la Su…" at bounding box center [557, 50] width 1115 height 5035
click at [1082, 290] on div "Buongiorno Imbalzano! Grazie di cuore per la Sua richiesta! Noi con il nostro s…" at bounding box center [557, 312] width 1115 height 4512
drag, startPoint x: 1114, startPoint y: 290, endPoint x: 1110, endPoint y: 76, distance: 213.1
click at [1110, 76] on div "Buongiorno Imbalzano! Grazie di cuore per la Sua richiesta! Noi con il nostro s…" at bounding box center [557, 312] width 1115 height 4512
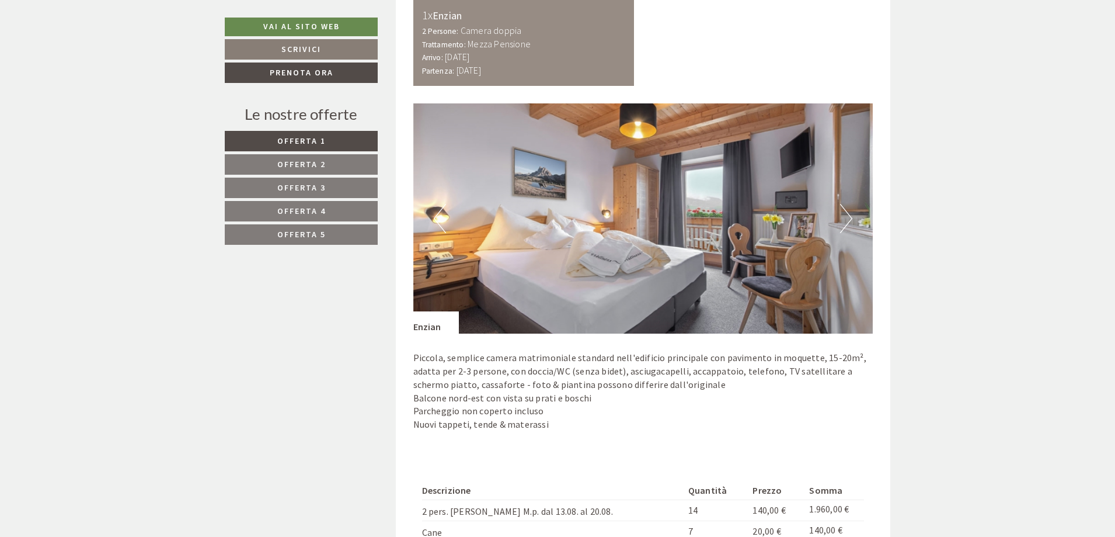
scroll to position [696, 0]
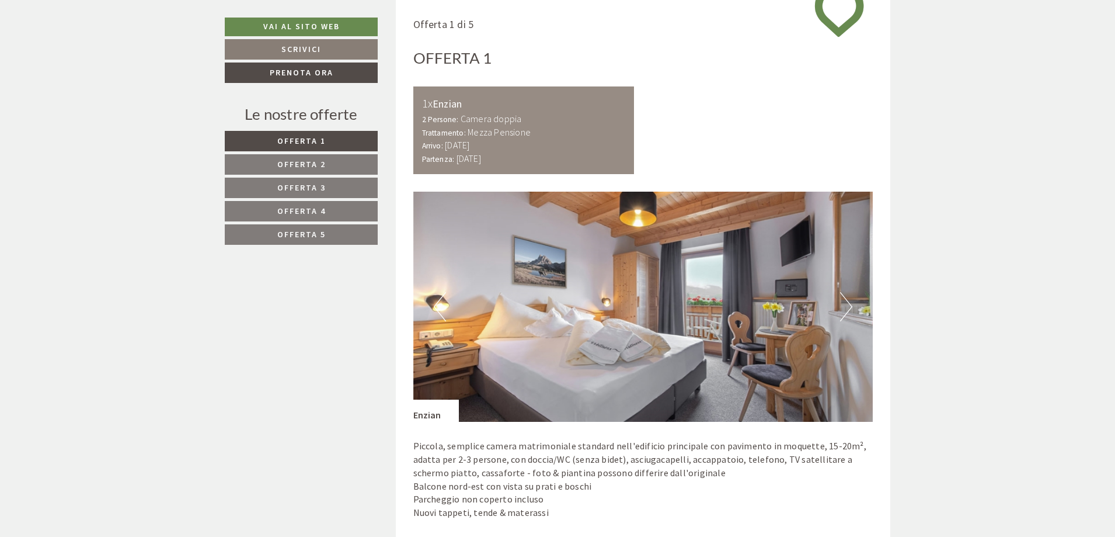
click at [844, 307] on button "Next" at bounding box center [846, 306] width 12 height 29
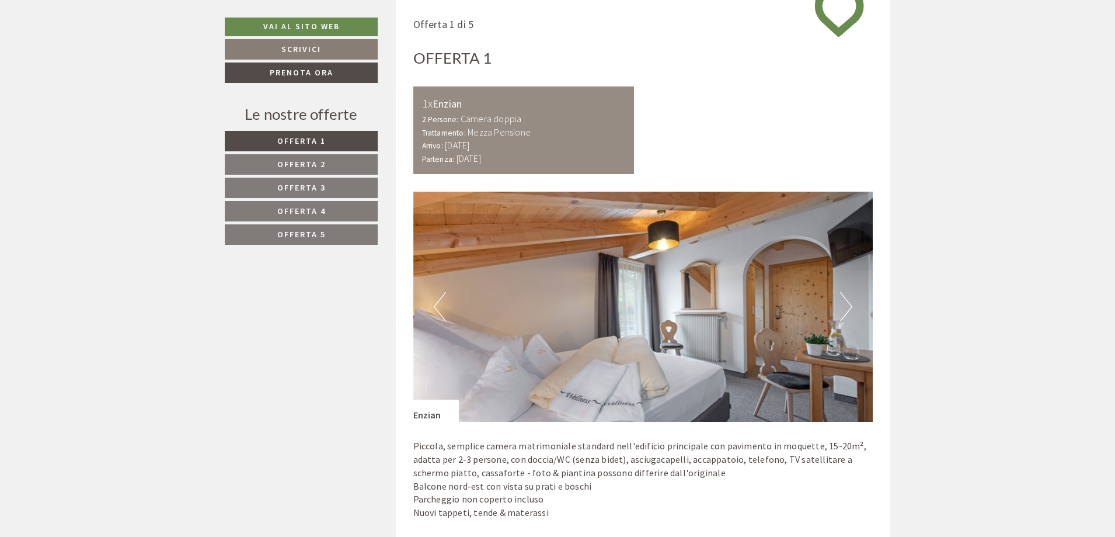
click at [844, 307] on button "Next" at bounding box center [846, 306] width 12 height 29
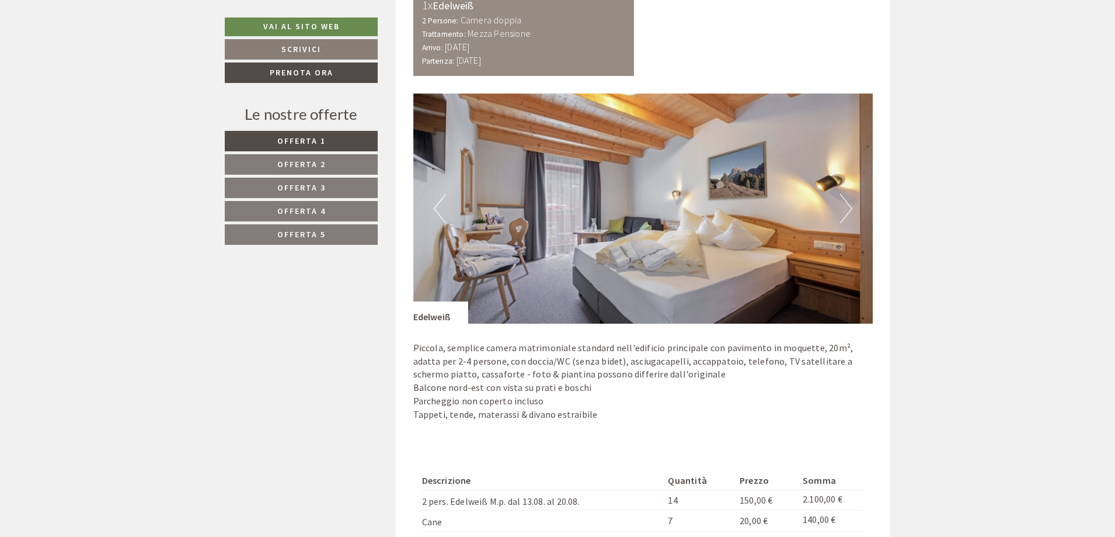
scroll to position [1585, 0]
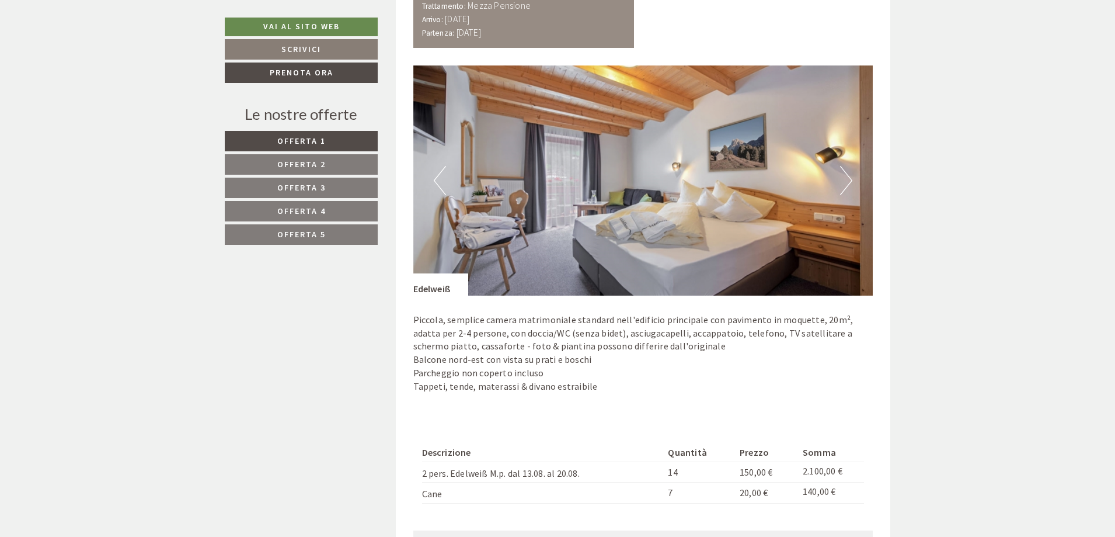
click at [848, 186] on button "Next" at bounding box center [846, 180] width 12 height 29
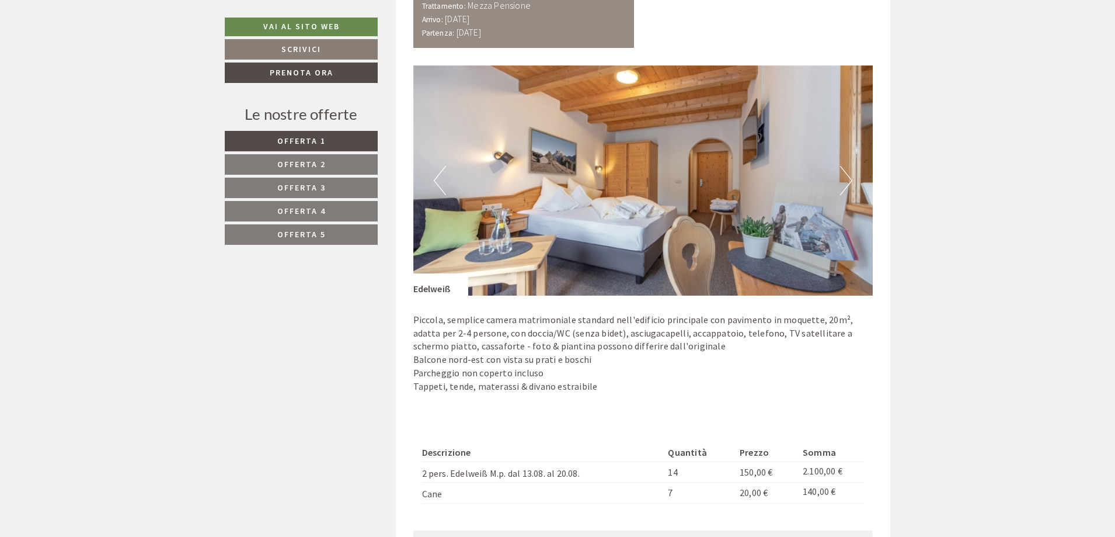
click at [846, 186] on button "Next" at bounding box center [846, 180] width 12 height 29
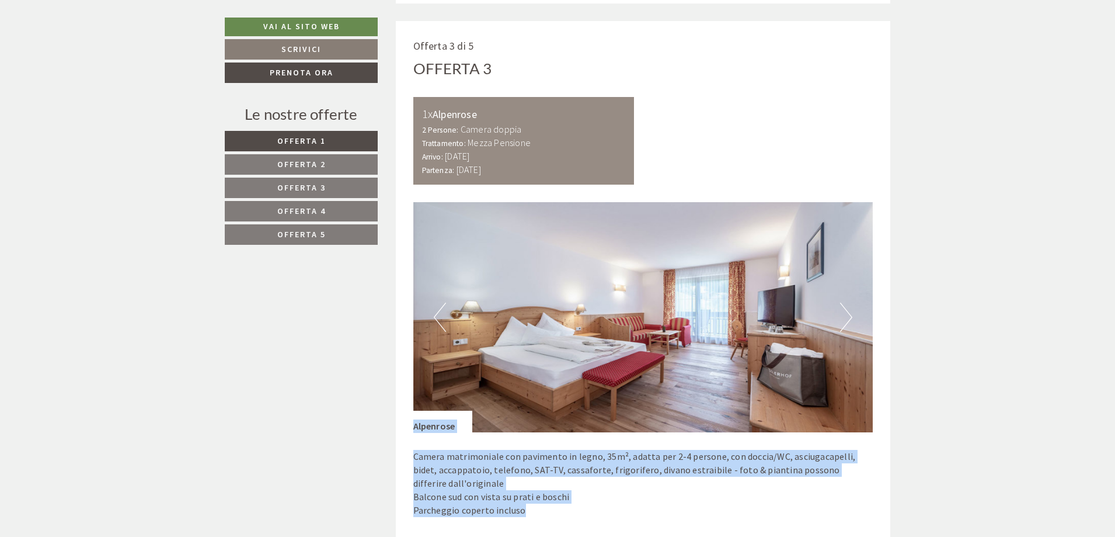
scroll to position [2286, 0]
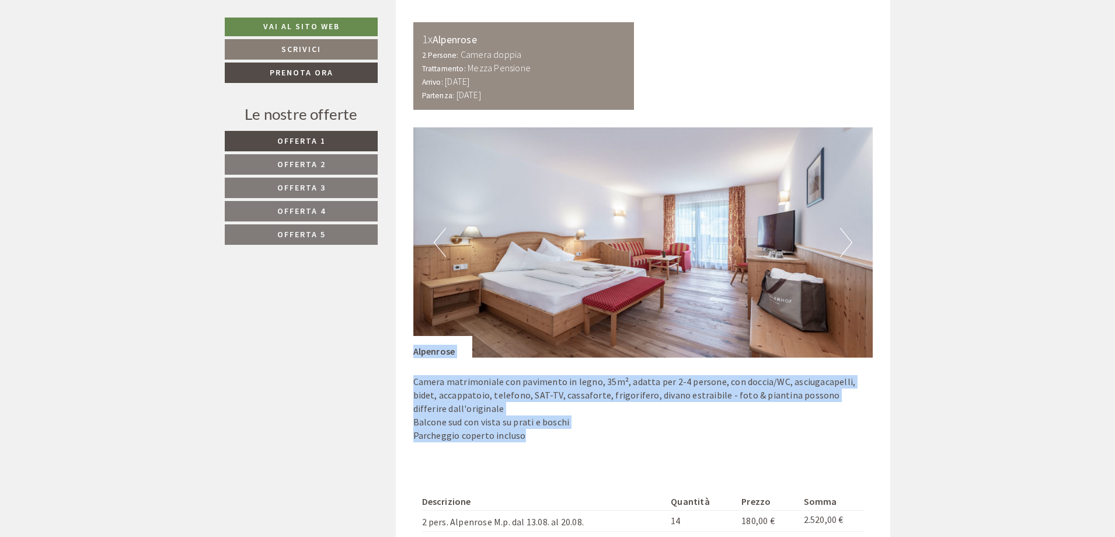
click at [840, 245] on button "Next" at bounding box center [846, 242] width 12 height 29
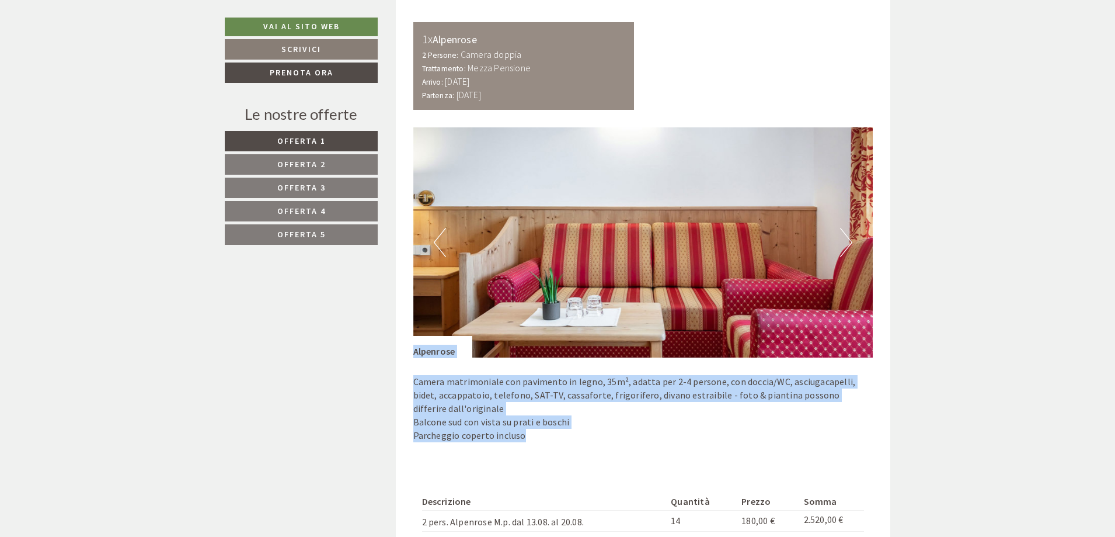
click at [841, 246] on button "Next" at bounding box center [846, 242] width 12 height 29
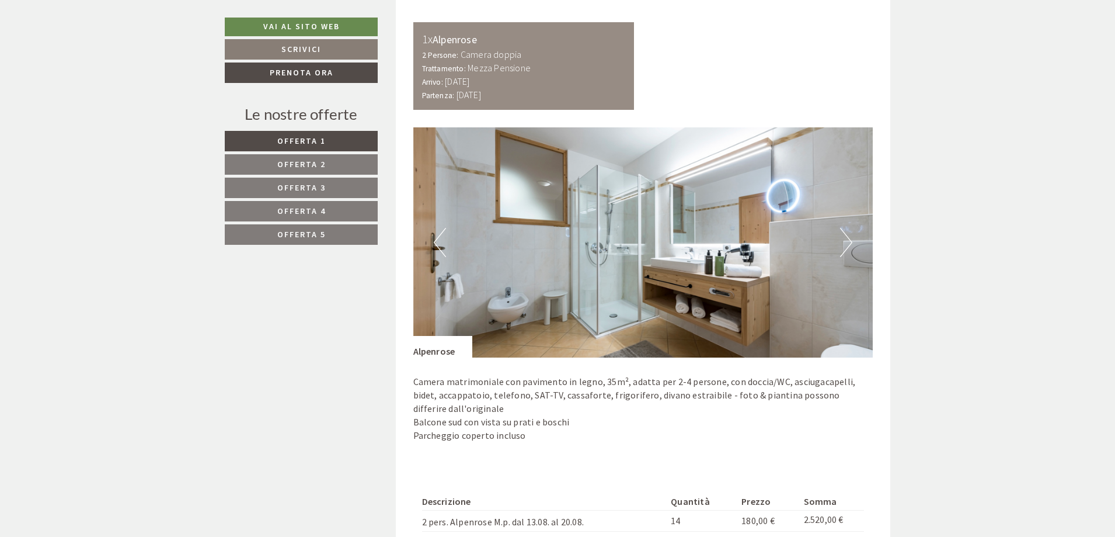
click at [943, 290] on div "Buongiorno Imbalzano! Grazie di cuore per la Sua richiesta! Noi con il nostro s…" at bounding box center [557, 493] width 1115 height 4512
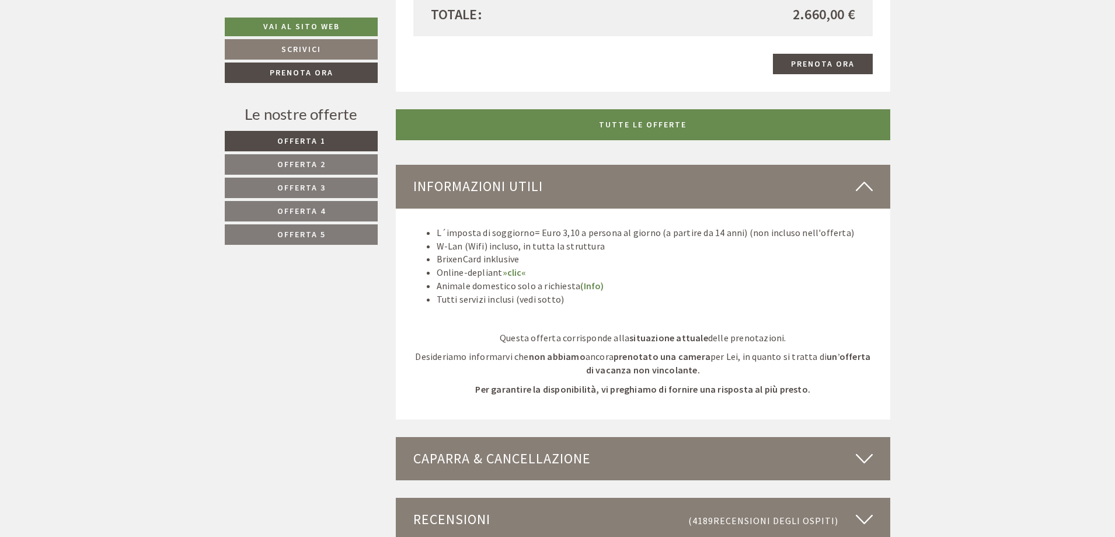
scroll to position [2869, 0]
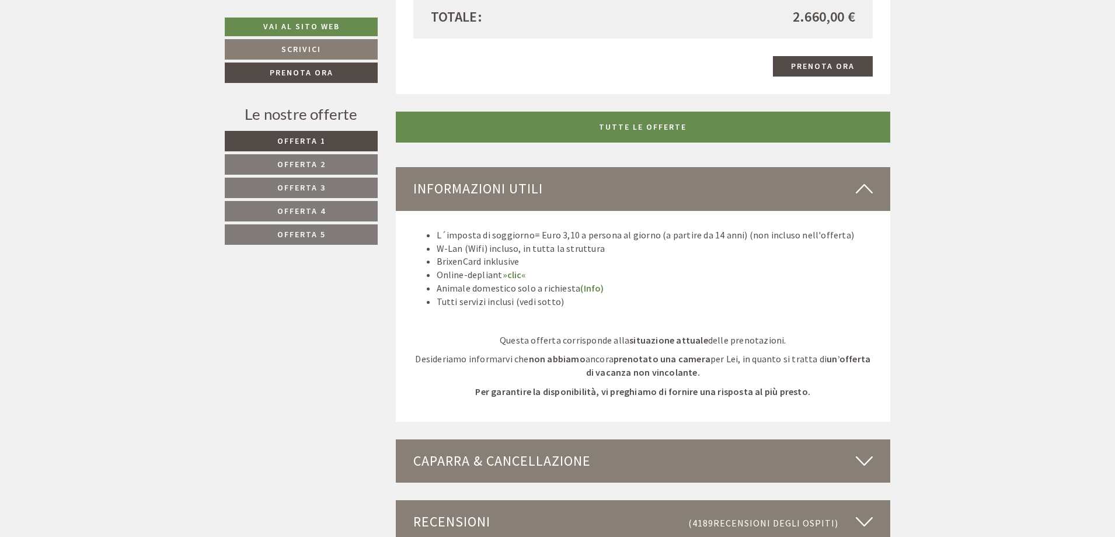
click at [354, 164] on link "Offerta 2" at bounding box center [301, 164] width 153 height 20
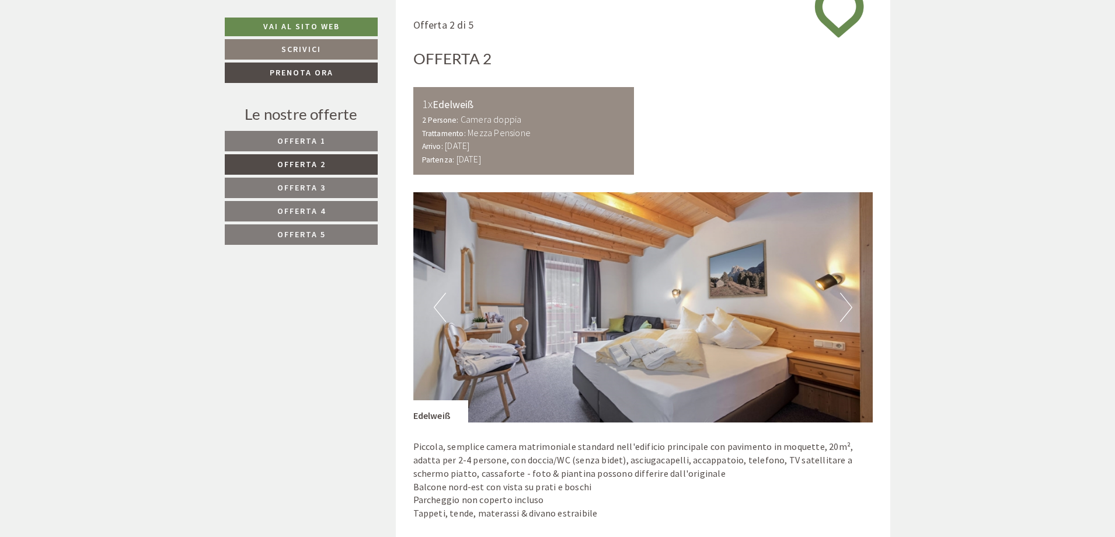
click at [366, 187] on link "Offerta 3" at bounding box center [301, 187] width 153 height 20
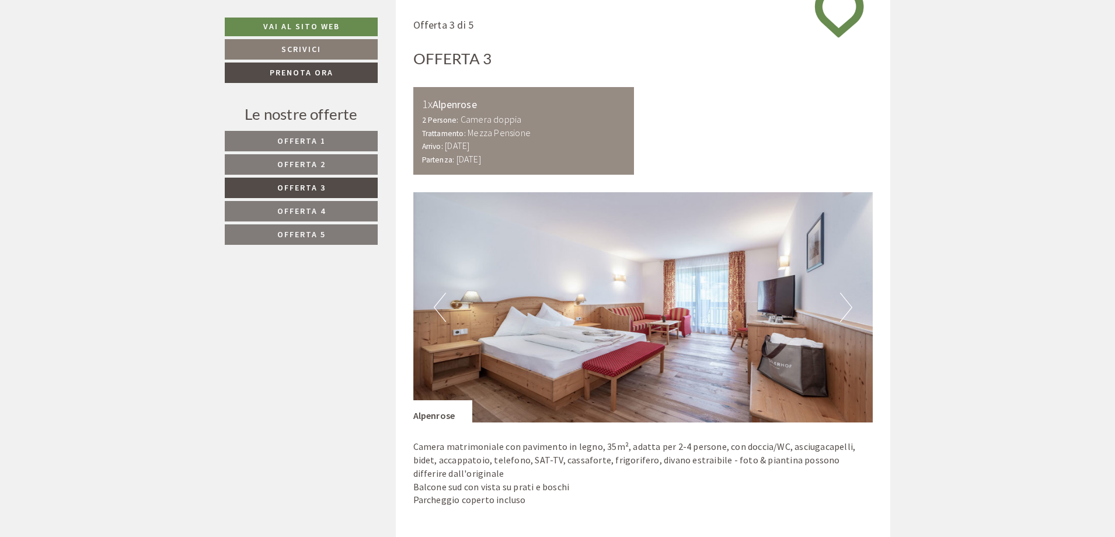
click at [355, 210] on link "Offerta 4" at bounding box center [301, 211] width 153 height 20
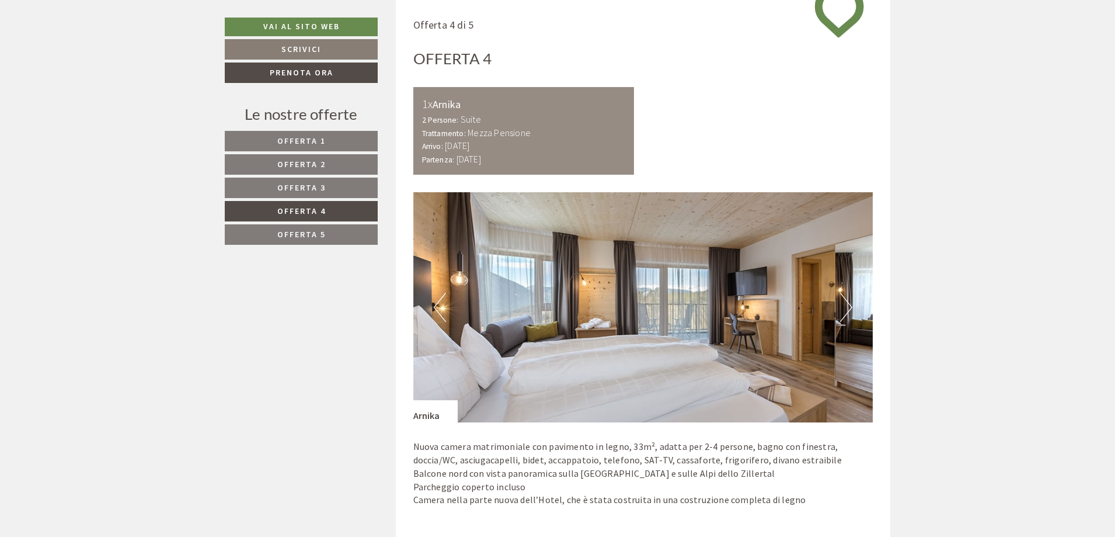
click at [842, 301] on button "Next" at bounding box center [846, 306] width 12 height 29
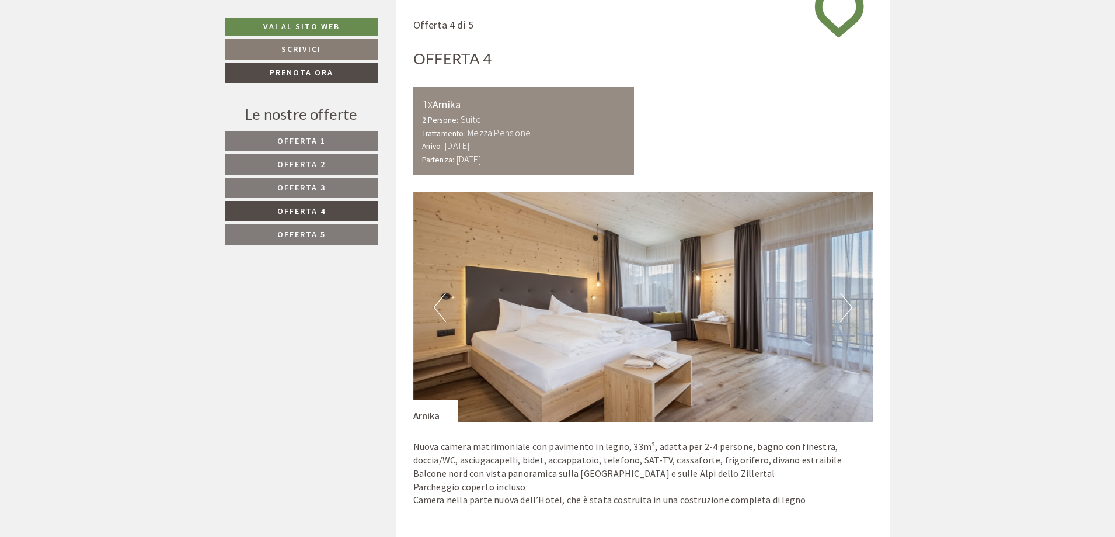
click at [842, 301] on button "Next" at bounding box center [846, 306] width 12 height 29
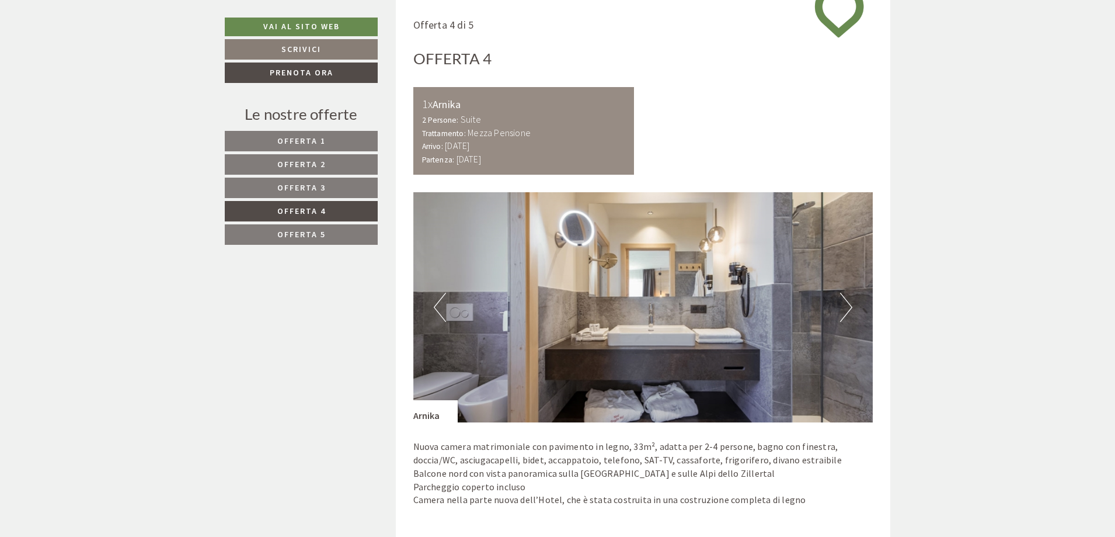
click at [842, 301] on button "Next" at bounding box center [846, 306] width 12 height 29
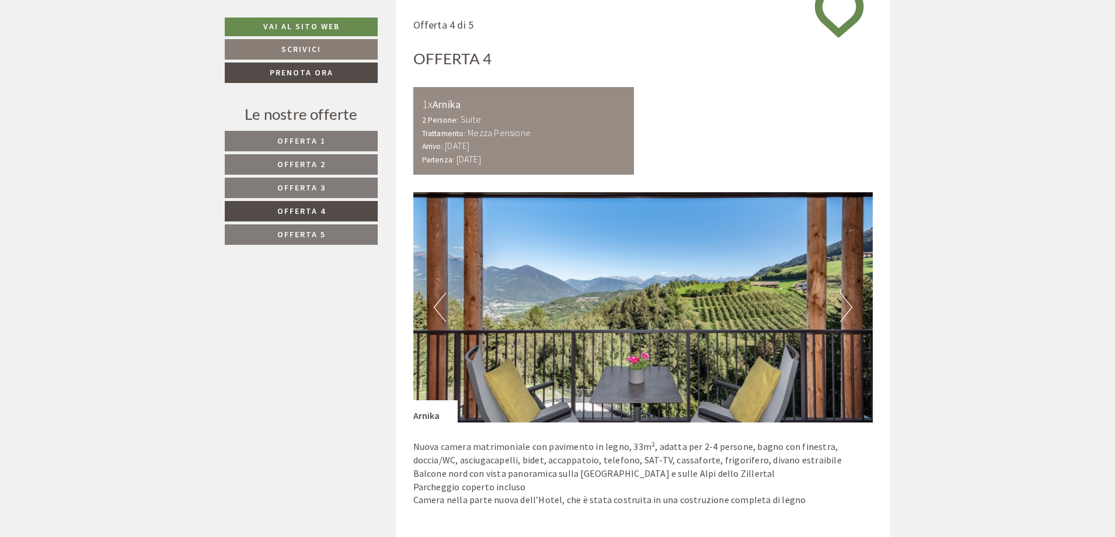
click at [842, 301] on button "Next" at bounding box center [846, 306] width 12 height 29
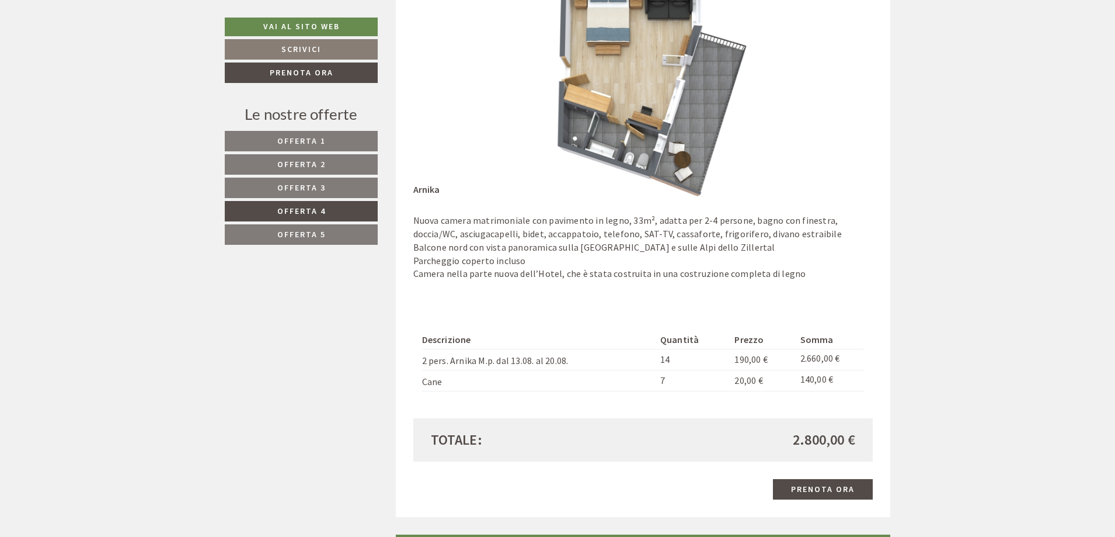
scroll to position [870, 0]
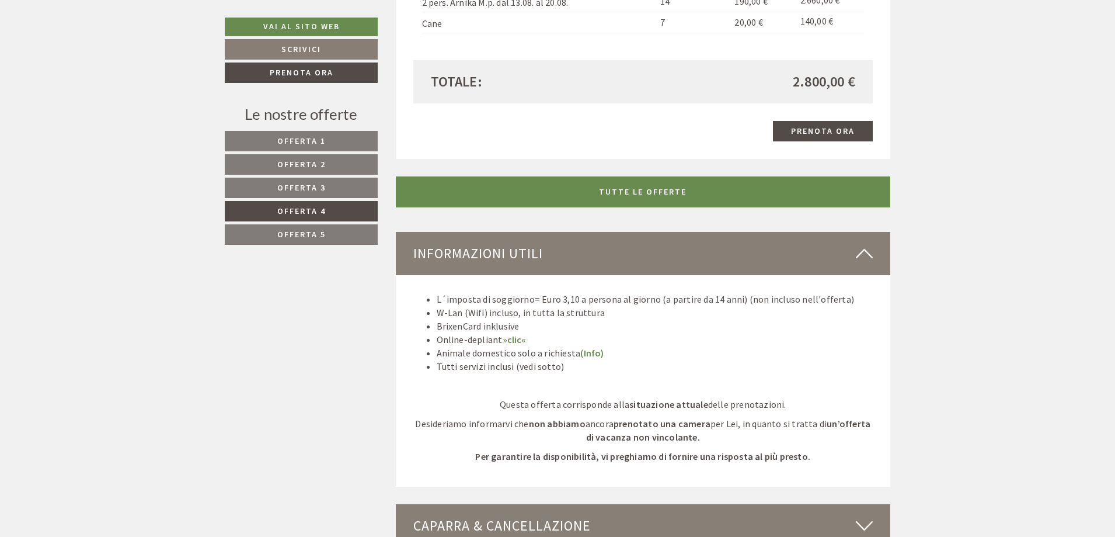
click at [284, 232] on span "Offerta 5" at bounding box center [301, 234] width 48 height 11
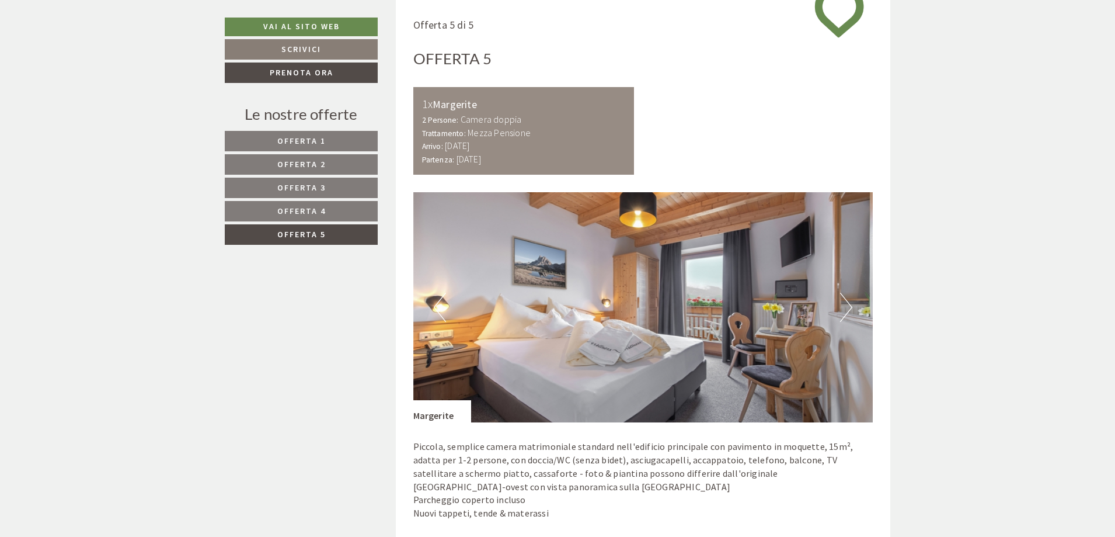
drag, startPoint x: 288, startPoint y: 214, endPoint x: 288, endPoint y: 206, distance: 7.6
click at [288, 212] on span "Offerta 4" at bounding box center [301, 211] width 48 height 11
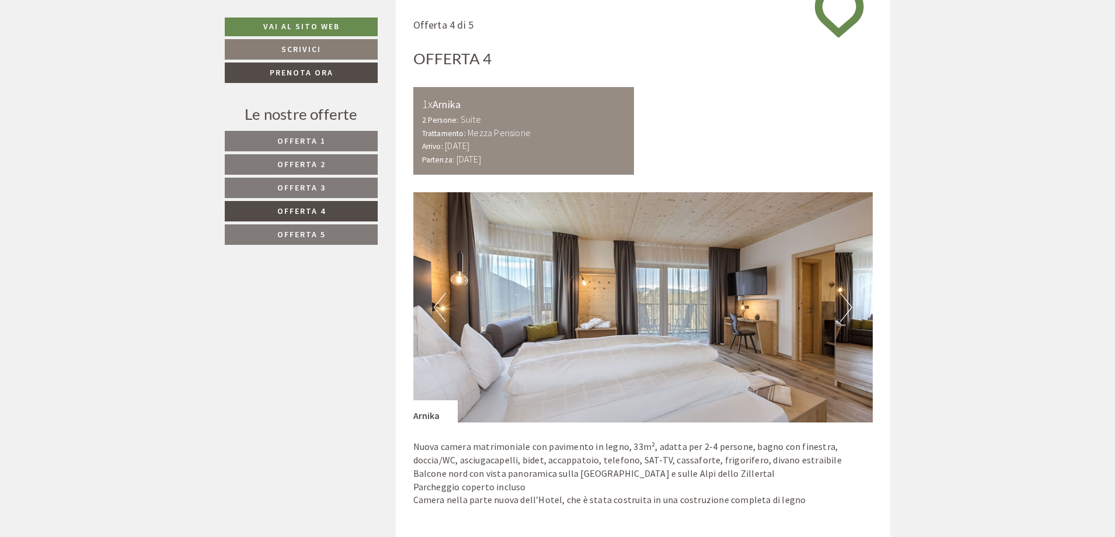
click at [288, 194] on link "Offerta 3" at bounding box center [301, 187] width 153 height 20
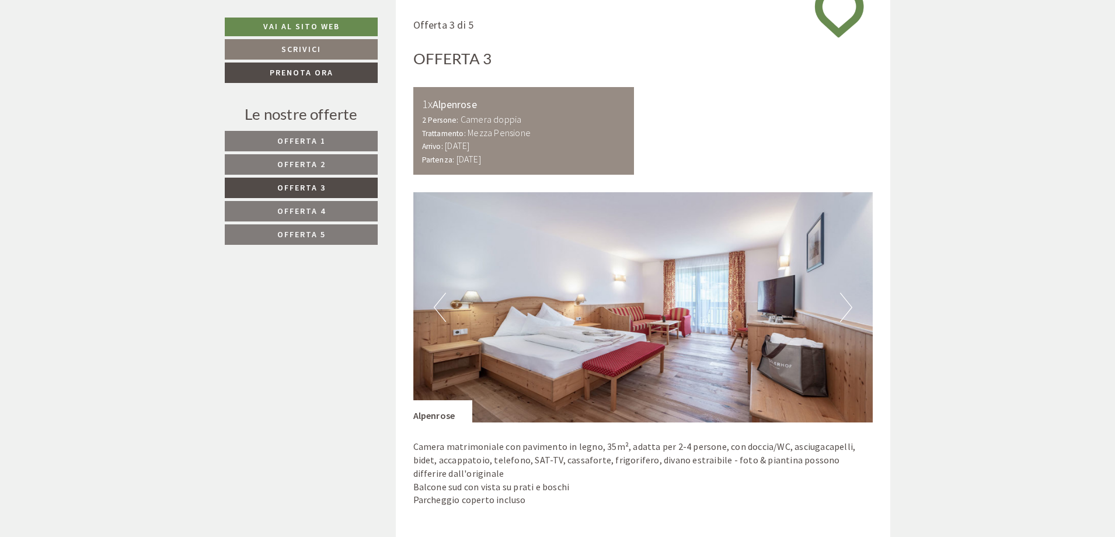
click at [291, 169] on span "Offerta 2" at bounding box center [301, 164] width 48 height 11
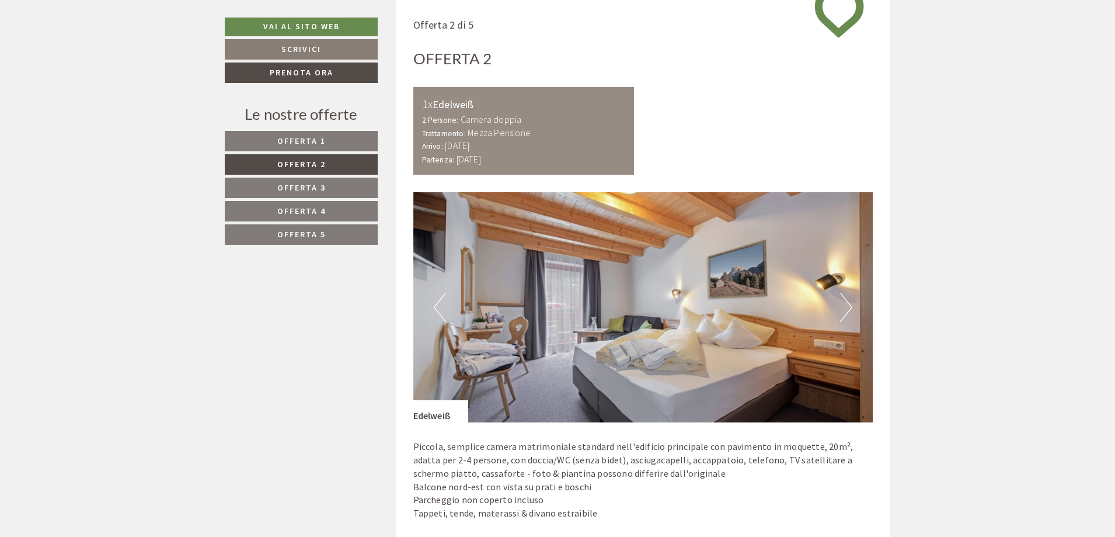
click at [301, 141] on span "Offerta 1" at bounding box center [301, 140] width 48 height 11
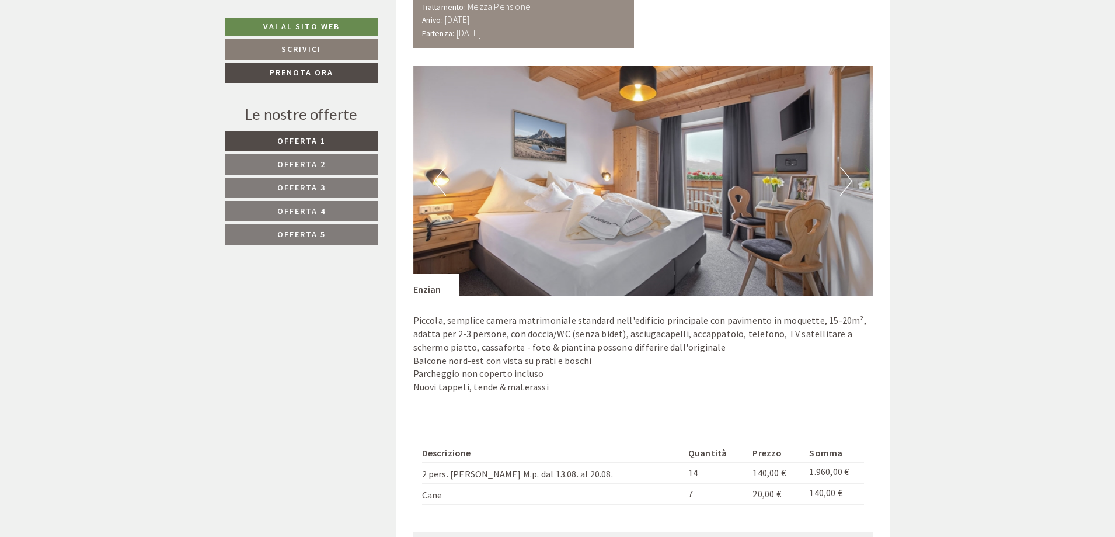
scroll to position [945, 0]
